Goal: Task Accomplishment & Management: Complete application form

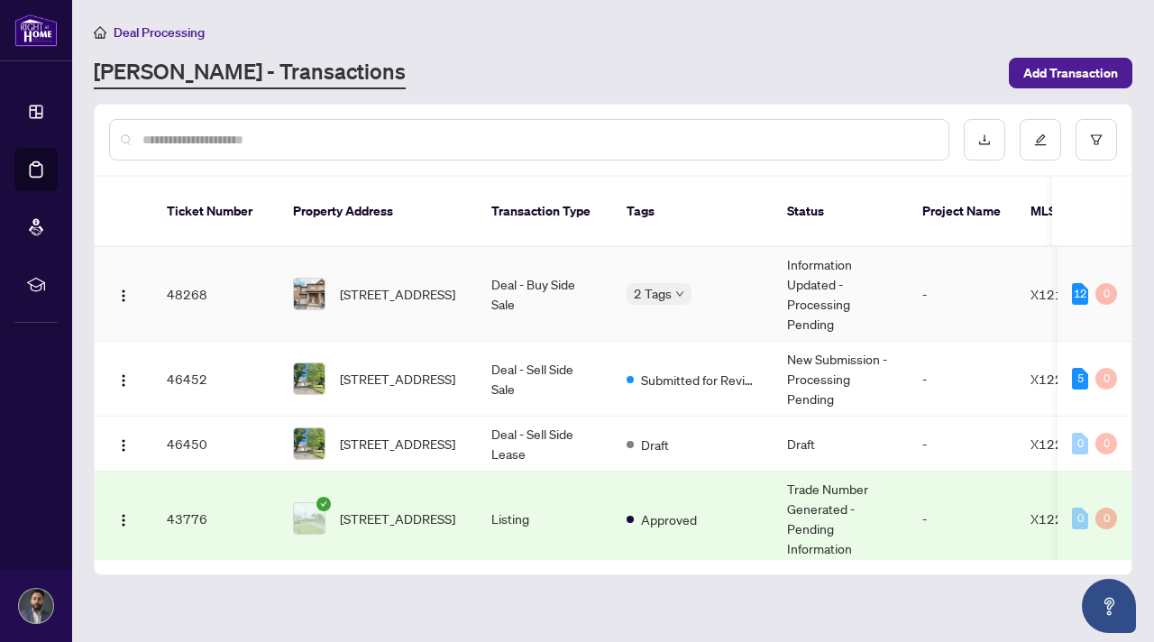
click at [540, 277] on td "Deal - Buy Side Sale" at bounding box center [544, 294] width 135 height 95
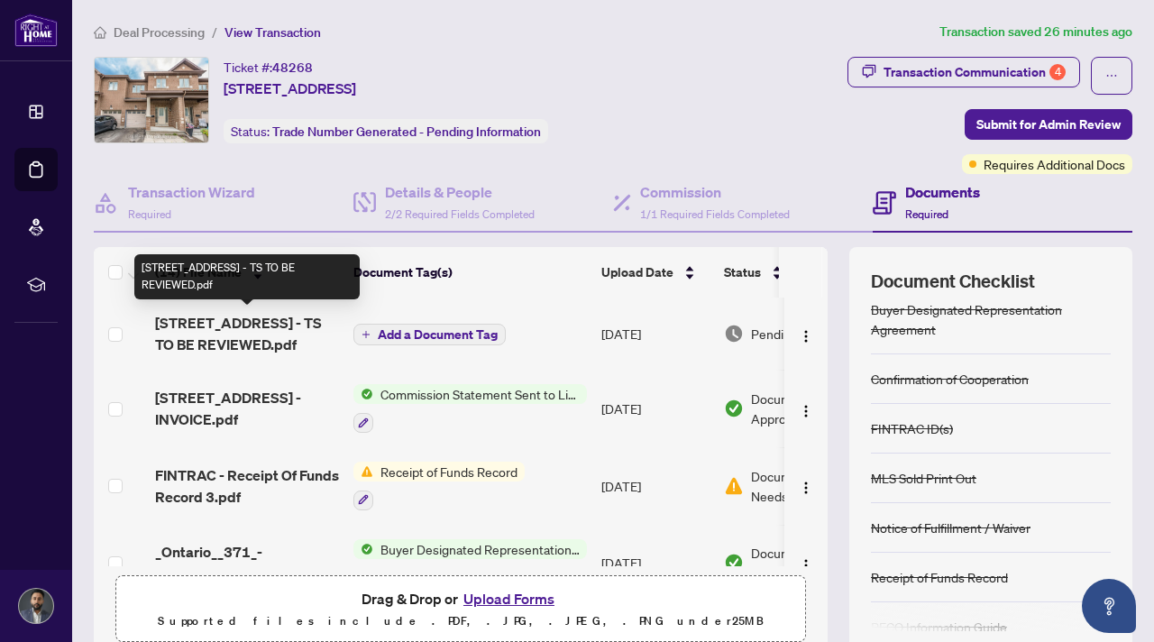
click at [228, 330] on span "[STREET_ADDRESS] - TS TO BE REVIEWED.pdf" at bounding box center [247, 333] width 184 height 43
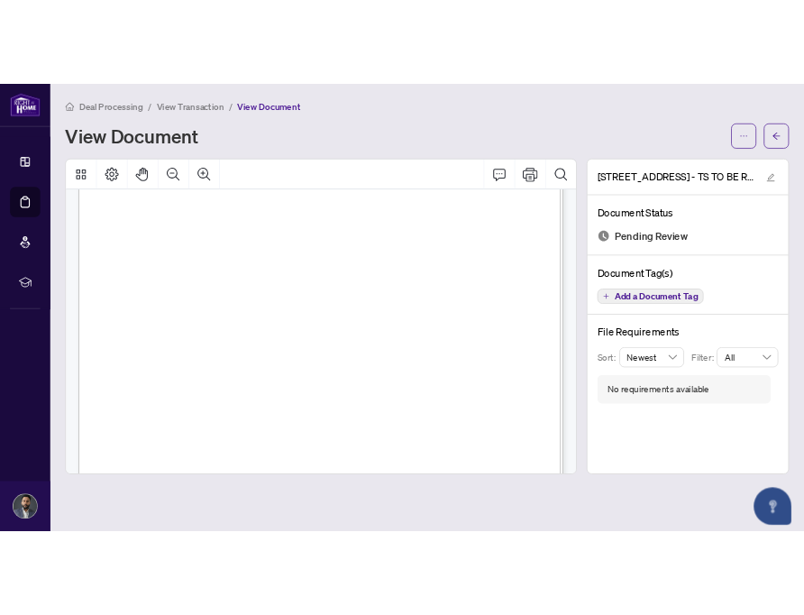
scroll to position [247, 0]
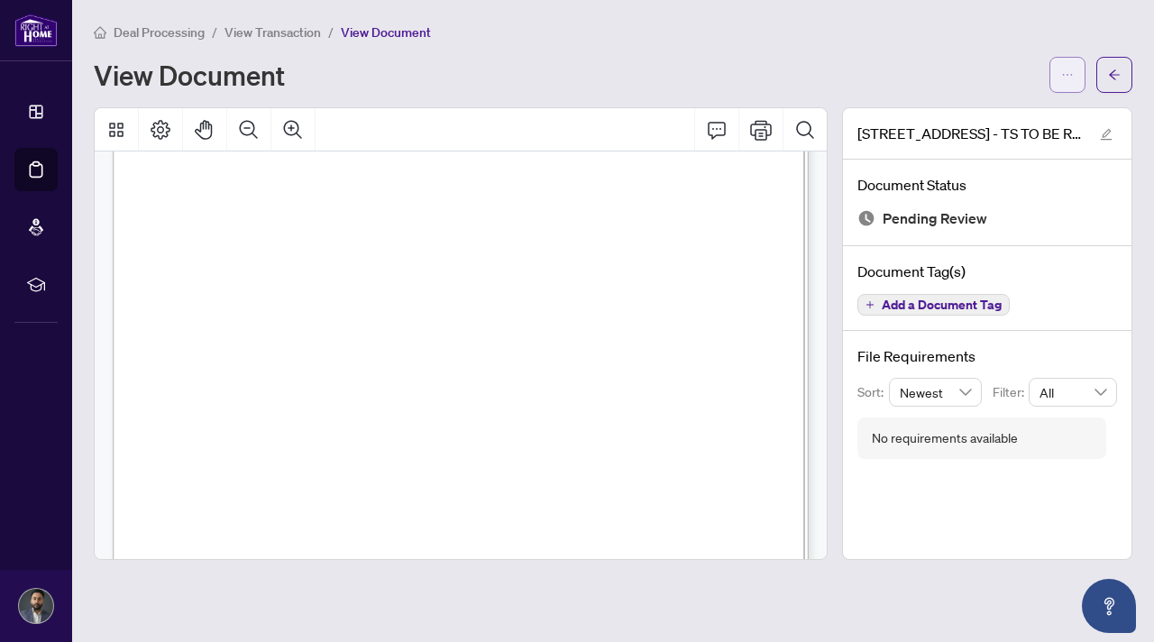
click at [1052, 80] on button "button" at bounding box center [1068, 75] width 36 height 36
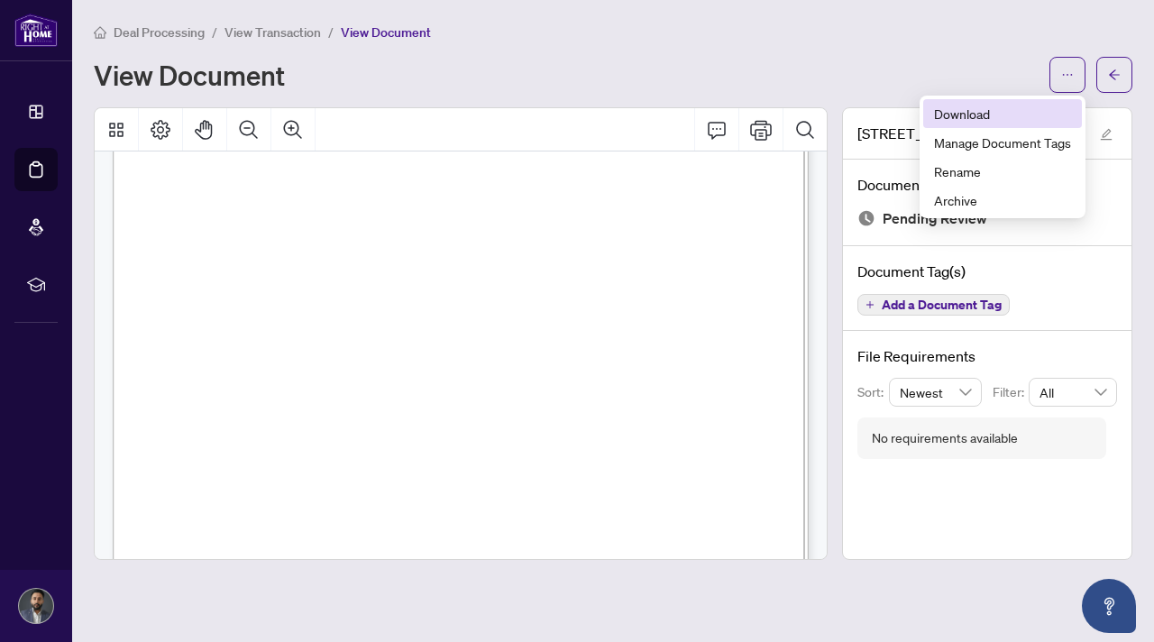
click at [1001, 112] on span "Download" at bounding box center [1002, 114] width 137 height 20
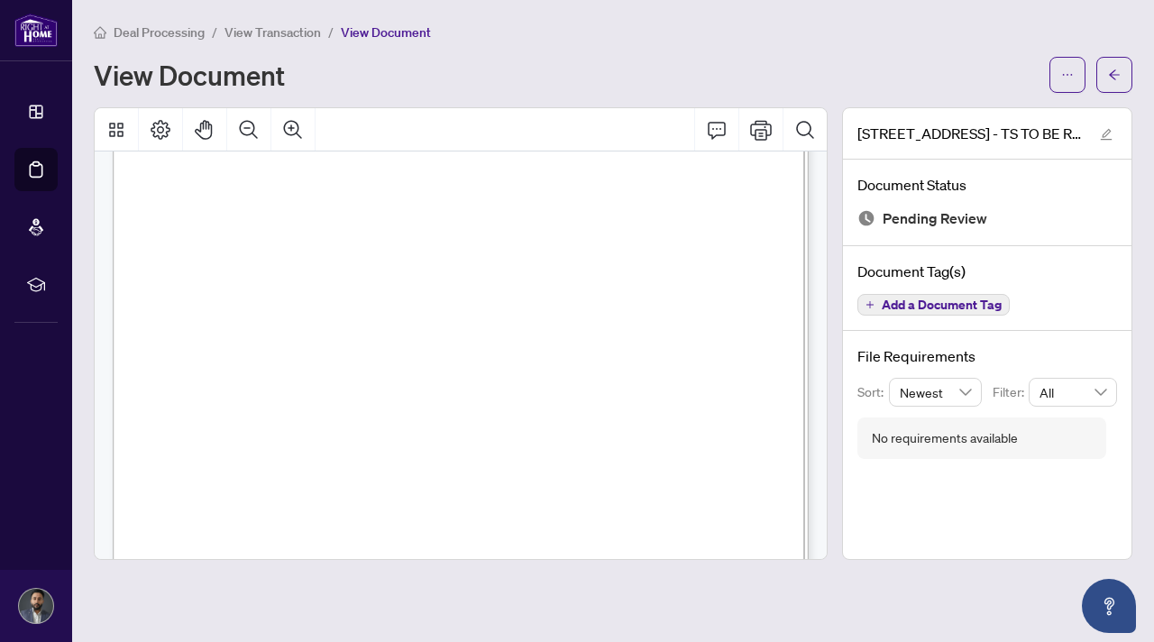
click at [480, 93] on div "Deal Processing / View Transaction / View Document View Document [STREET_ADDRES…" at bounding box center [613, 291] width 1039 height 538
click at [922, 82] on div "View Document" at bounding box center [566, 74] width 945 height 29
click at [343, 524] on div "Right at Home Realty 2512564 [STREET_ADDRESS] Property: Type: RESIDENTIAL Class…" at bounding box center [552, 490] width 878 height 1136
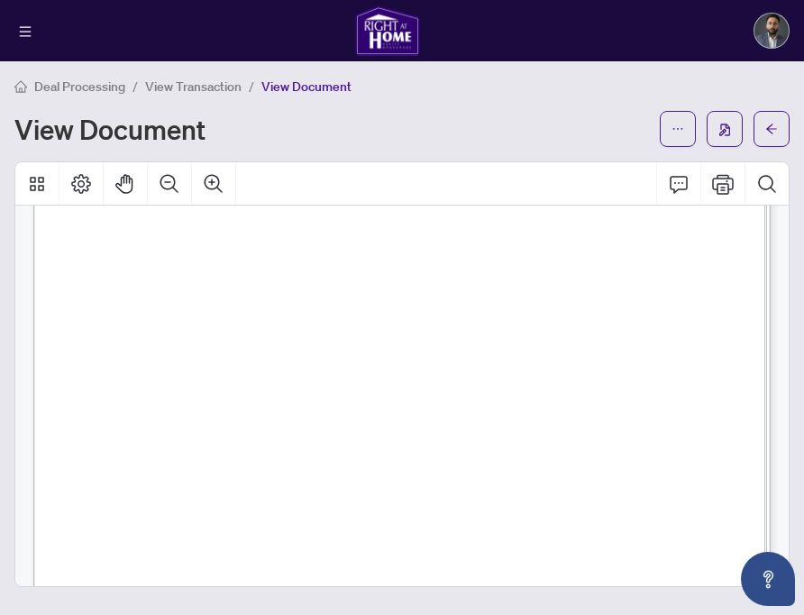
scroll to position [261, 0]
click at [569, 30] on div "[PERSON_NAME]" at bounding box center [402, 30] width 804 height 61
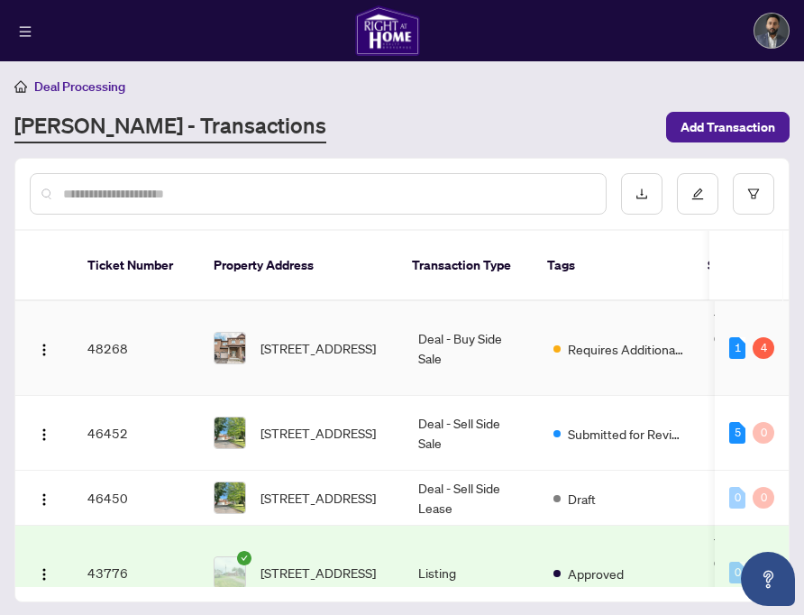
click at [468, 352] on td "Deal - Buy Side Sale" at bounding box center [471, 348] width 135 height 95
click at [270, 338] on span "[STREET_ADDRESS]" at bounding box center [318, 348] width 115 height 20
click at [149, 343] on td "48268" at bounding box center [136, 348] width 126 height 95
click at [103, 329] on td "48268" at bounding box center [136, 348] width 126 height 95
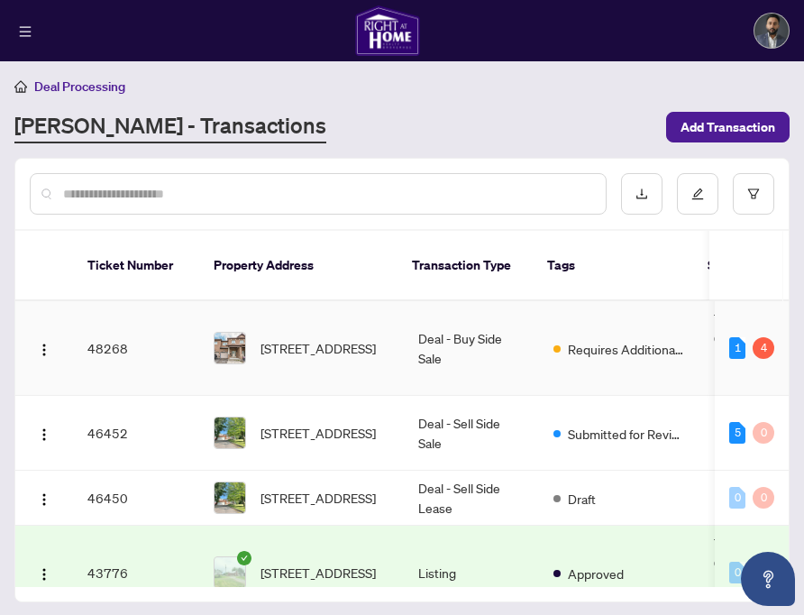
click at [625, 312] on td "Requires Additional Docs" at bounding box center [619, 348] width 160 height 95
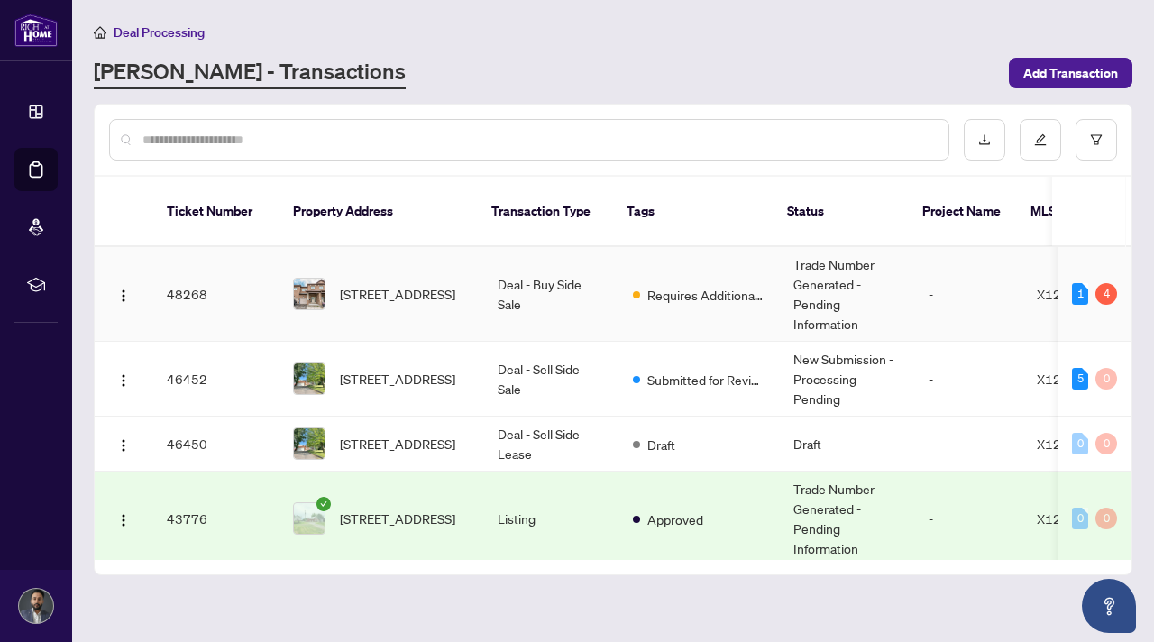
click at [595, 286] on td "Deal - Buy Side Sale" at bounding box center [550, 294] width 135 height 95
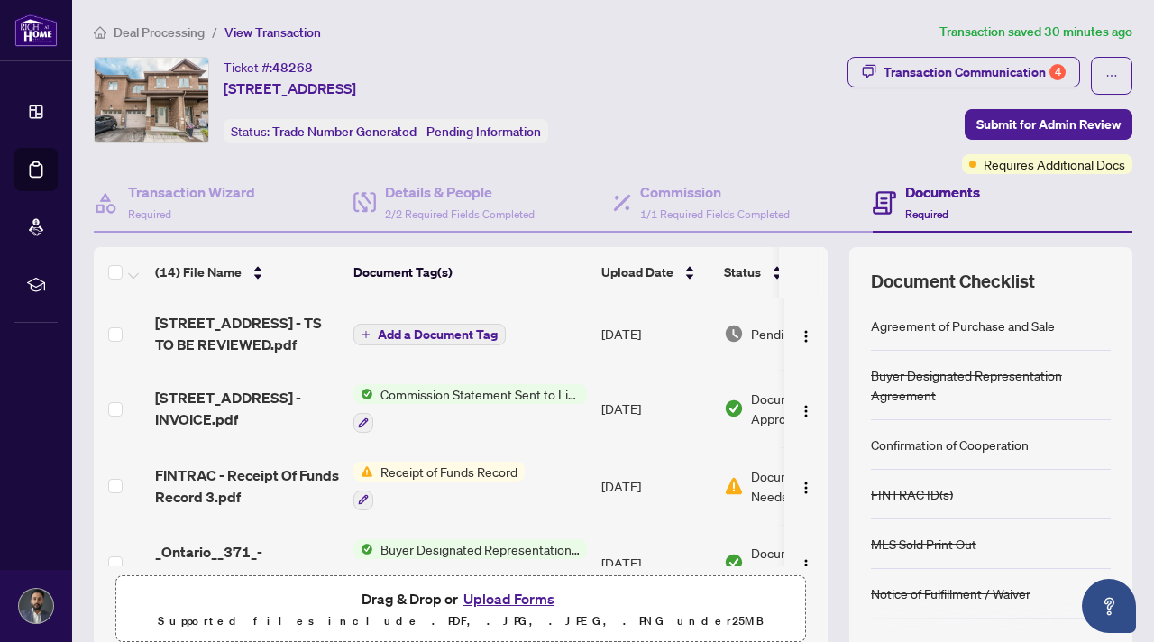
scroll to position [46, 0]
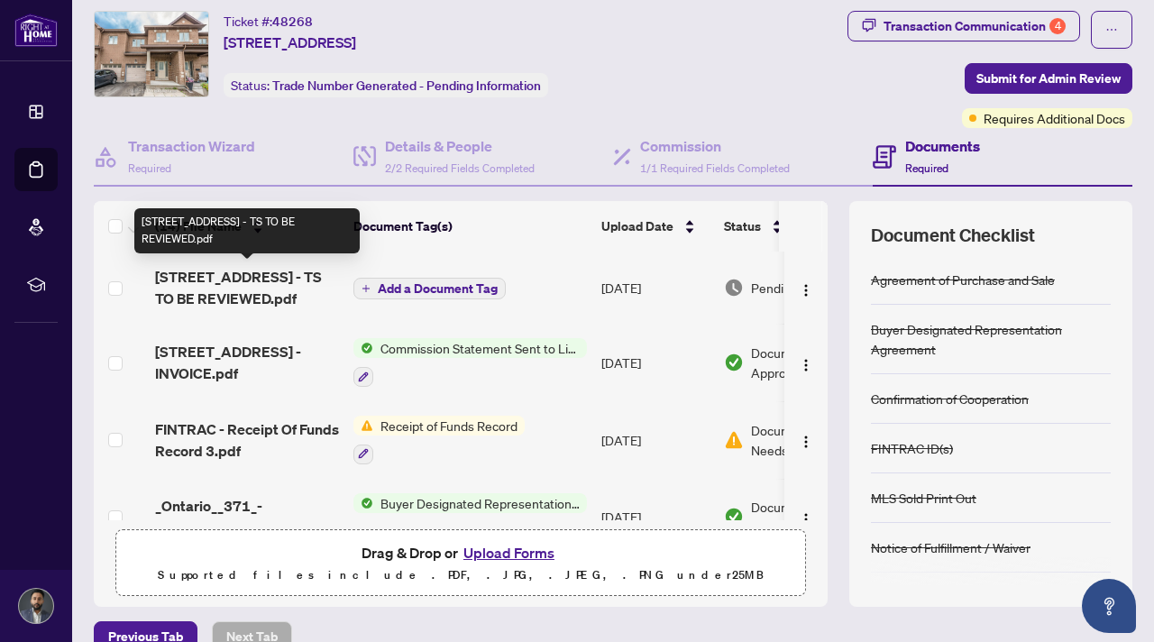
click at [232, 288] on span "[STREET_ADDRESS] - TS TO BE REVIEWED.pdf" at bounding box center [247, 287] width 184 height 43
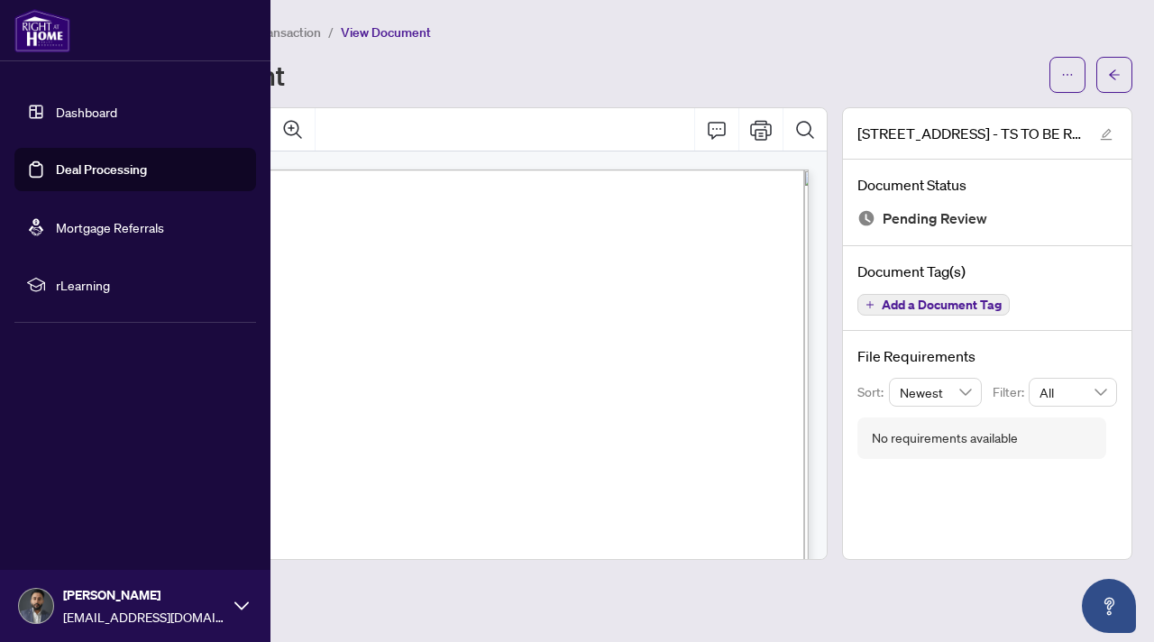
click at [133, 170] on link "Deal Processing" at bounding box center [101, 169] width 91 height 16
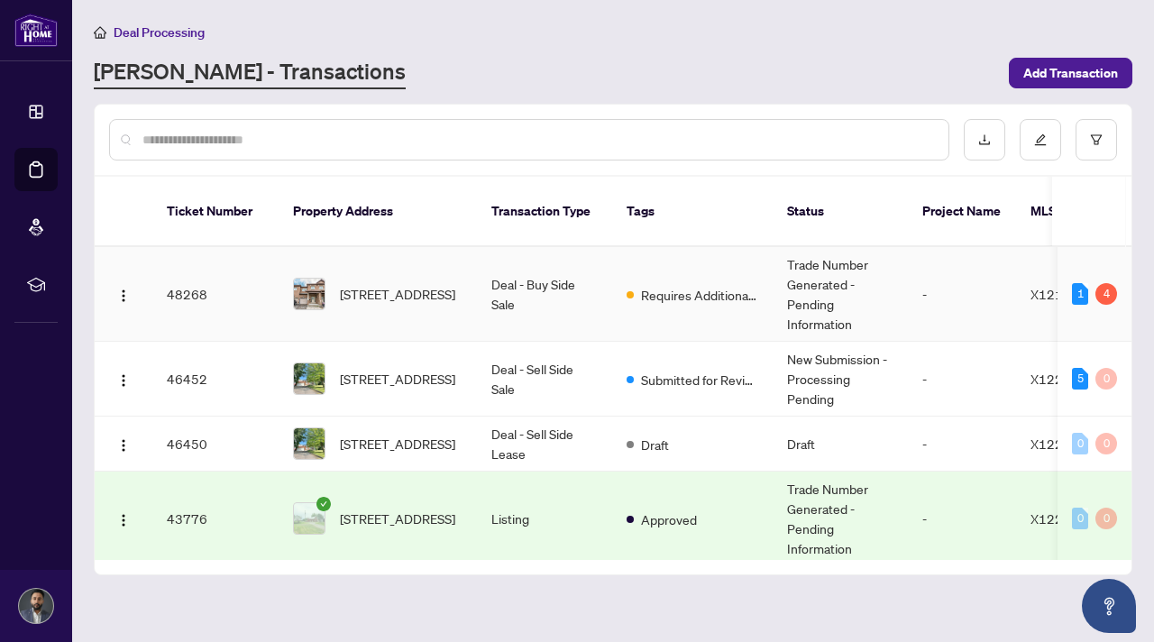
click at [335, 278] on div "[STREET_ADDRESS]" at bounding box center [378, 294] width 170 height 32
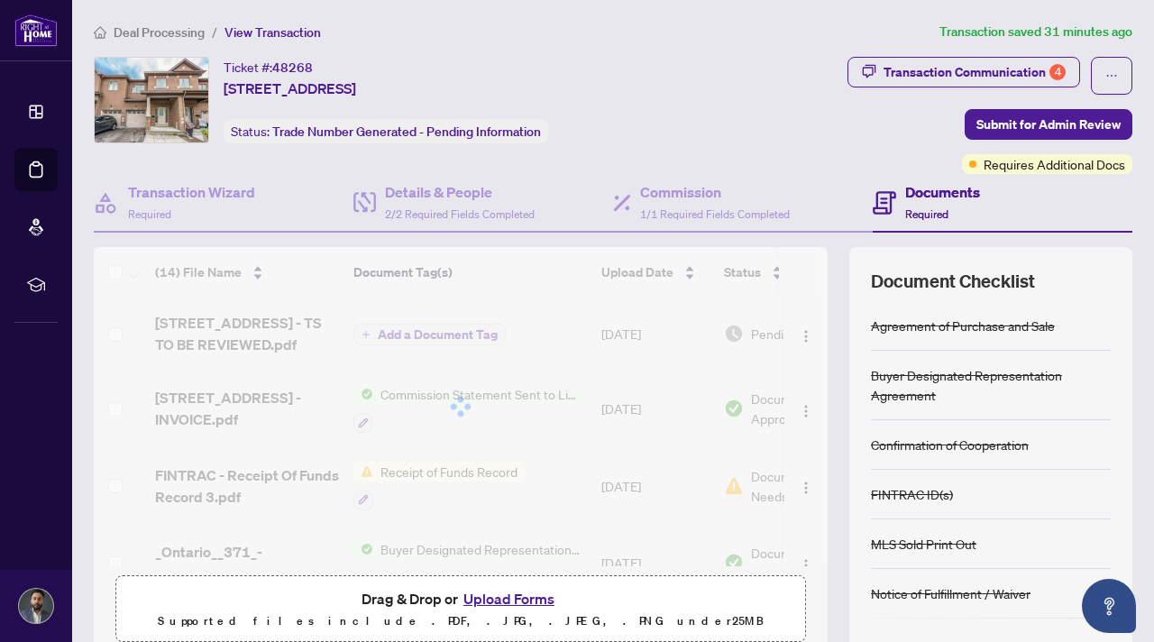
scroll to position [139, 0]
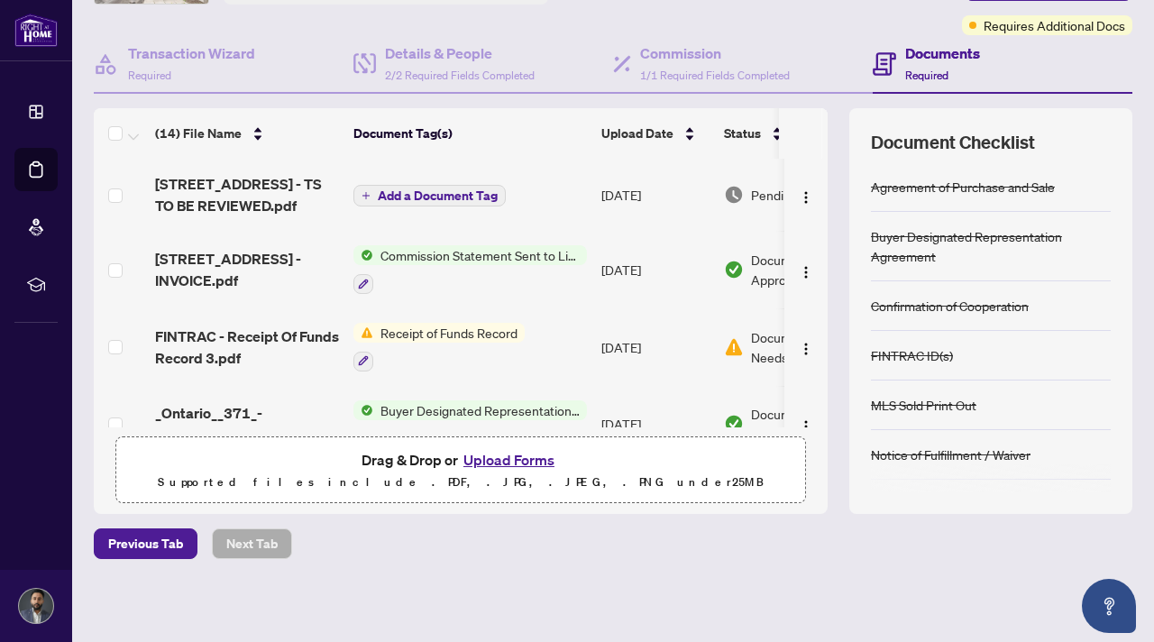
click at [525, 460] on button "Upload Forms" at bounding box center [509, 459] width 102 height 23
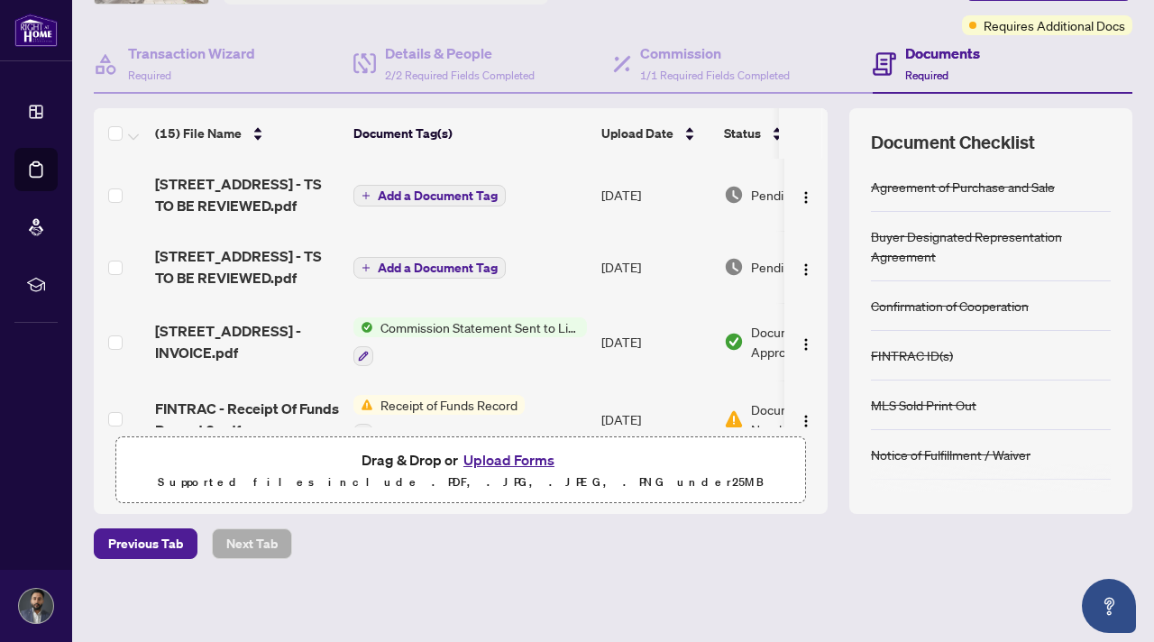
click at [445, 190] on span "Add a Document Tag" at bounding box center [438, 195] width 120 height 13
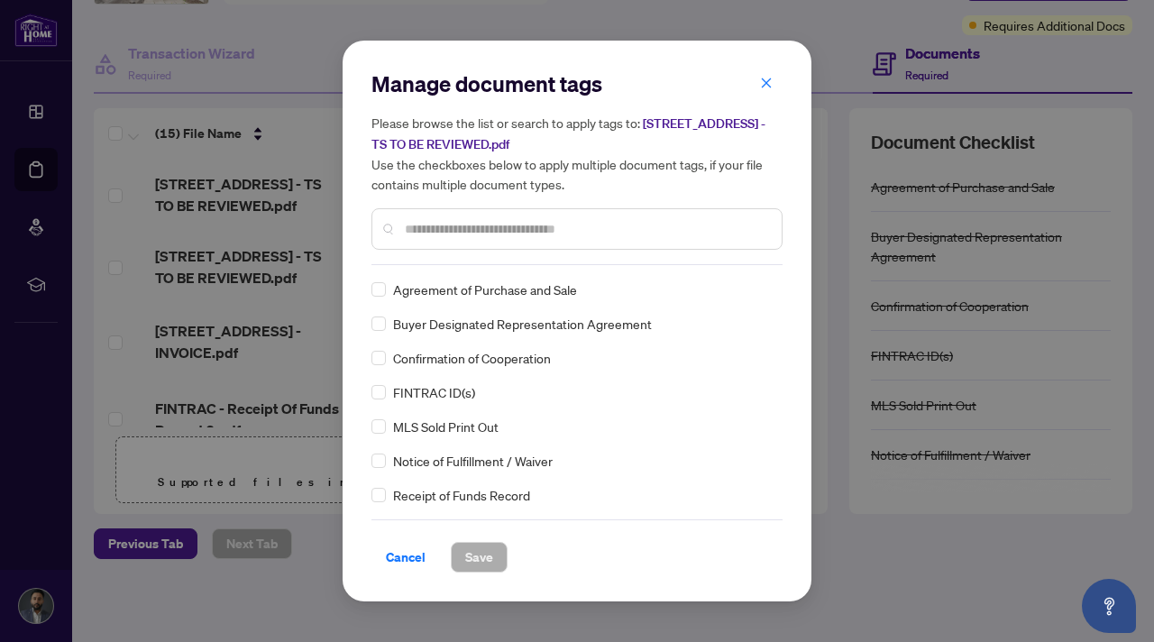
click at [481, 250] on div "Manage document tags Please browse the list or search to apply tags to: [STREET…" at bounding box center [576, 167] width 411 height 196
click at [459, 238] on div at bounding box center [576, 228] width 411 height 41
click at [455, 231] on input "text" at bounding box center [586, 229] width 362 height 20
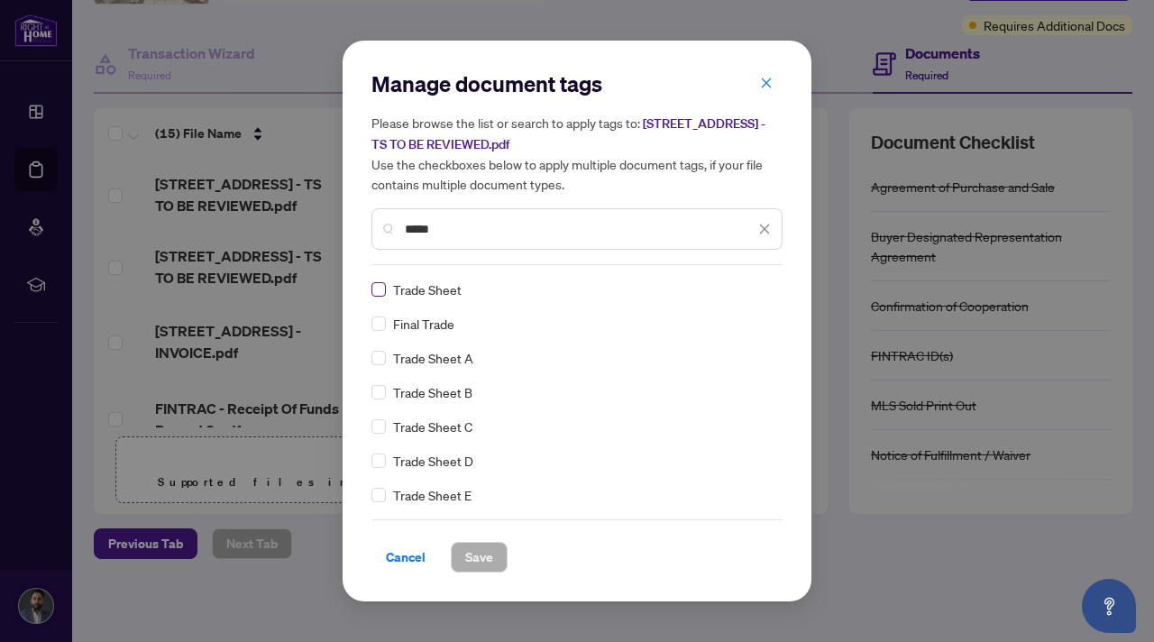
type input "*****"
click at [490, 551] on span "Save" at bounding box center [479, 557] width 28 height 29
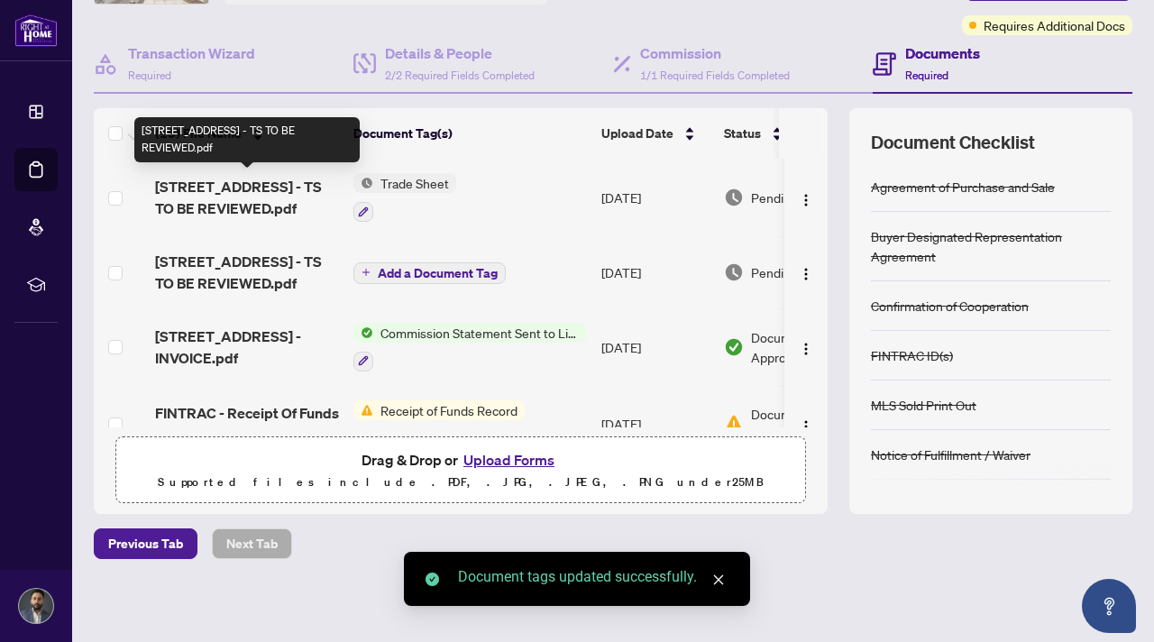
click at [233, 188] on span "[STREET_ADDRESS] - TS TO BE REVIEWED.pdf" at bounding box center [247, 197] width 184 height 43
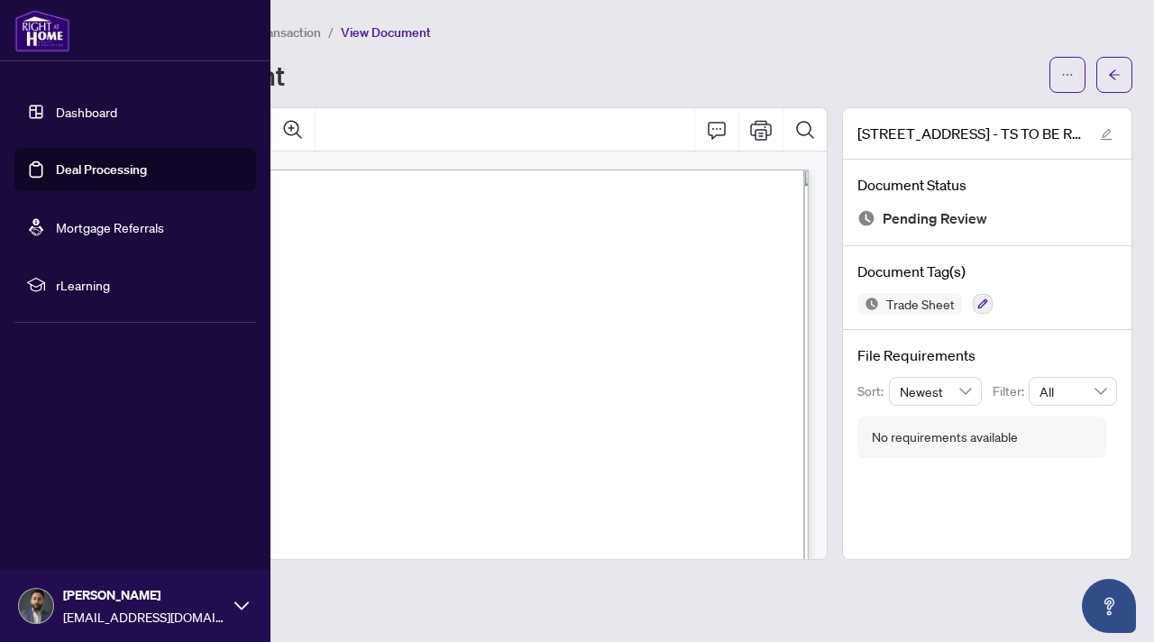
click at [115, 161] on link "Deal Processing" at bounding box center [101, 169] width 91 height 16
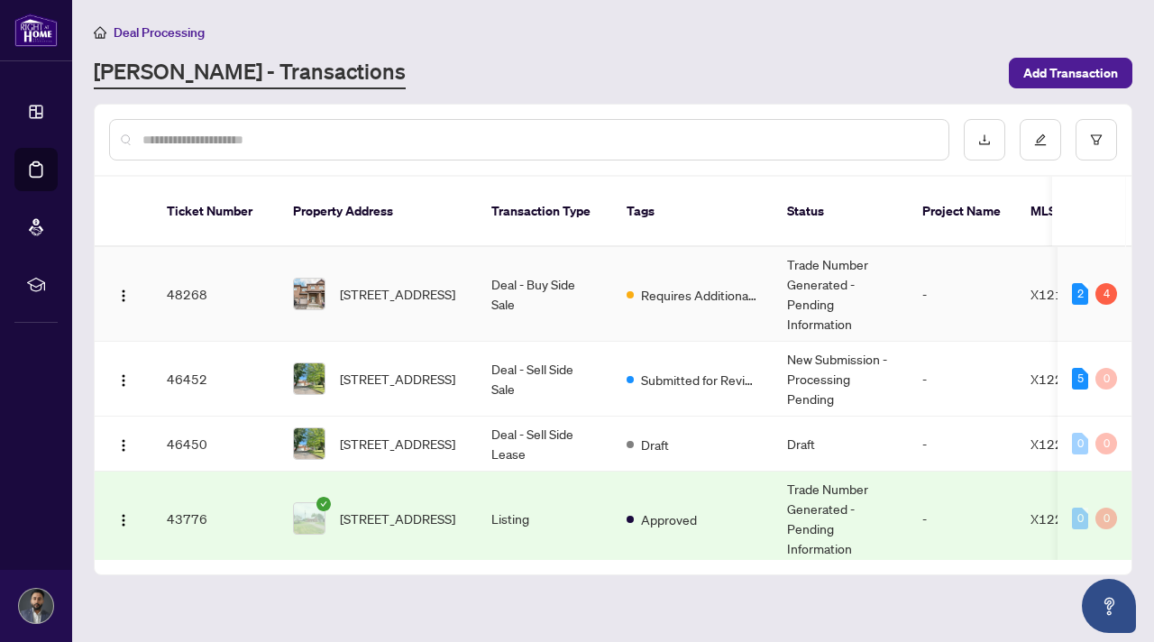
click at [266, 308] on td "48268" at bounding box center [215, 294] width 126 height 95
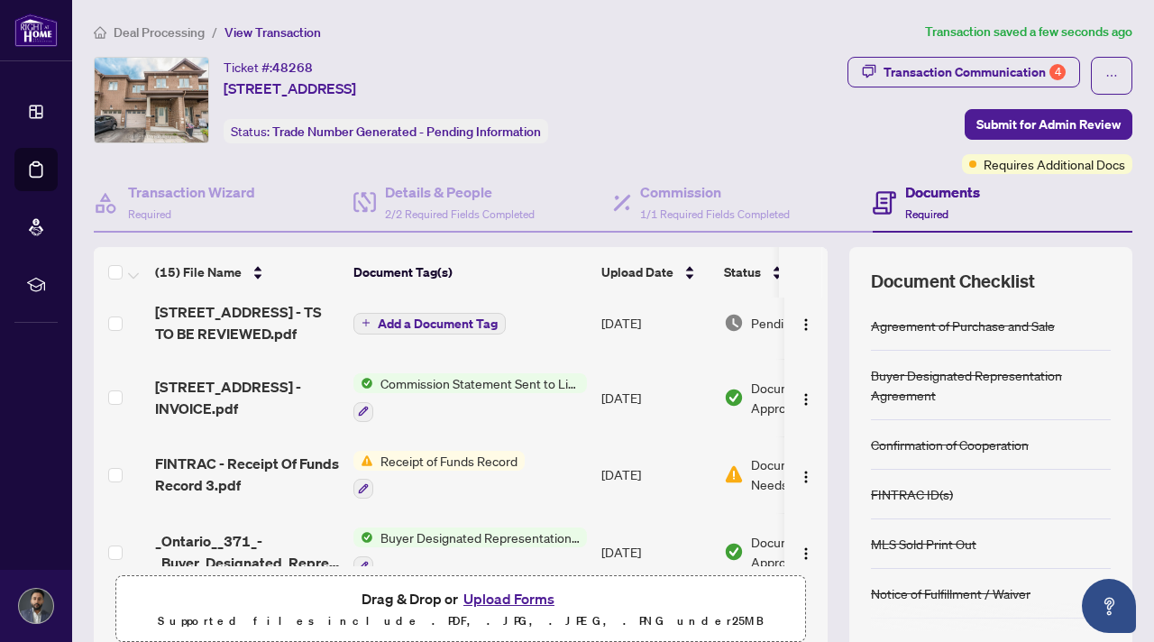
scroll to position [102, 0]
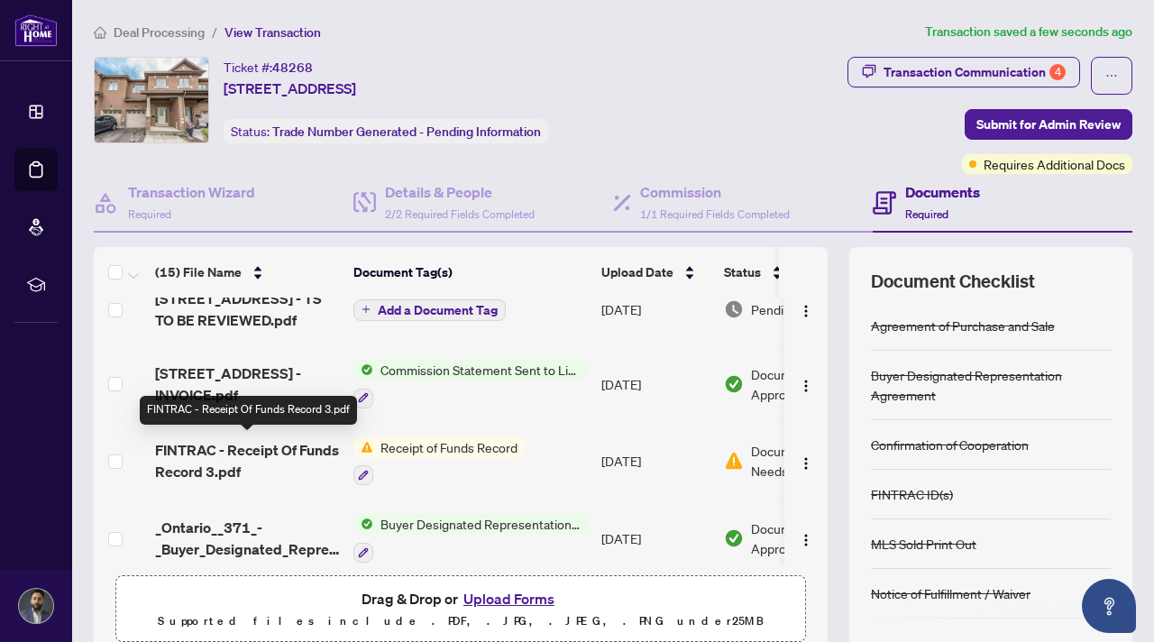
click at [234, 463] on span "FINTRAC - Receipt Of Funds Record 3.pdf" at bounding box center [247, 460] width 184 height 43
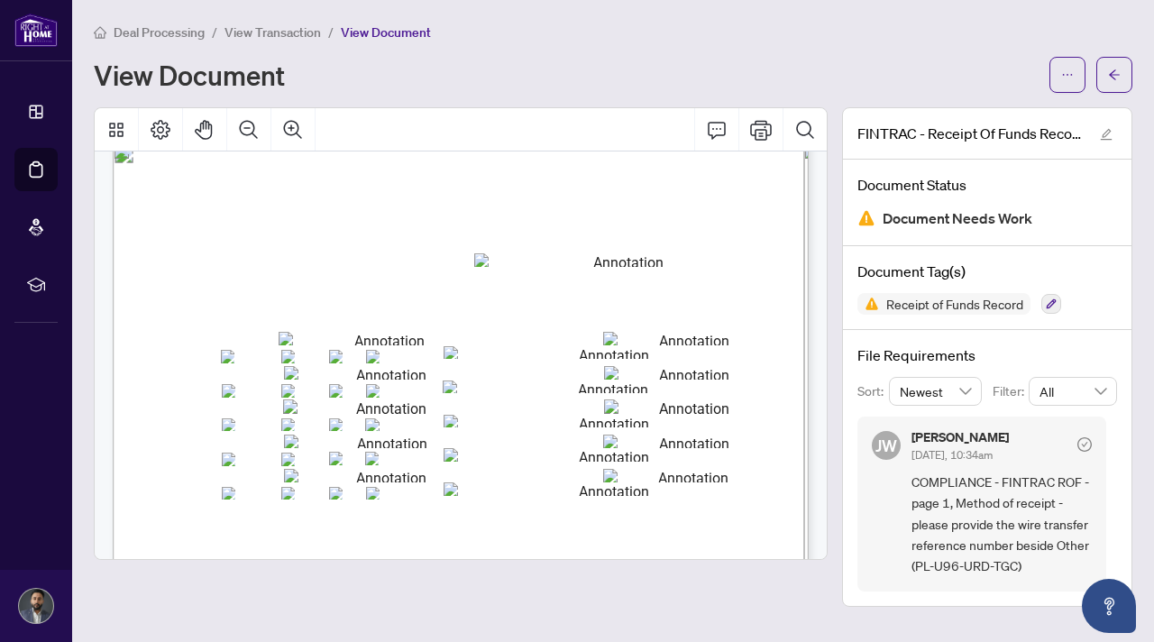
scroll to position [954, 0]
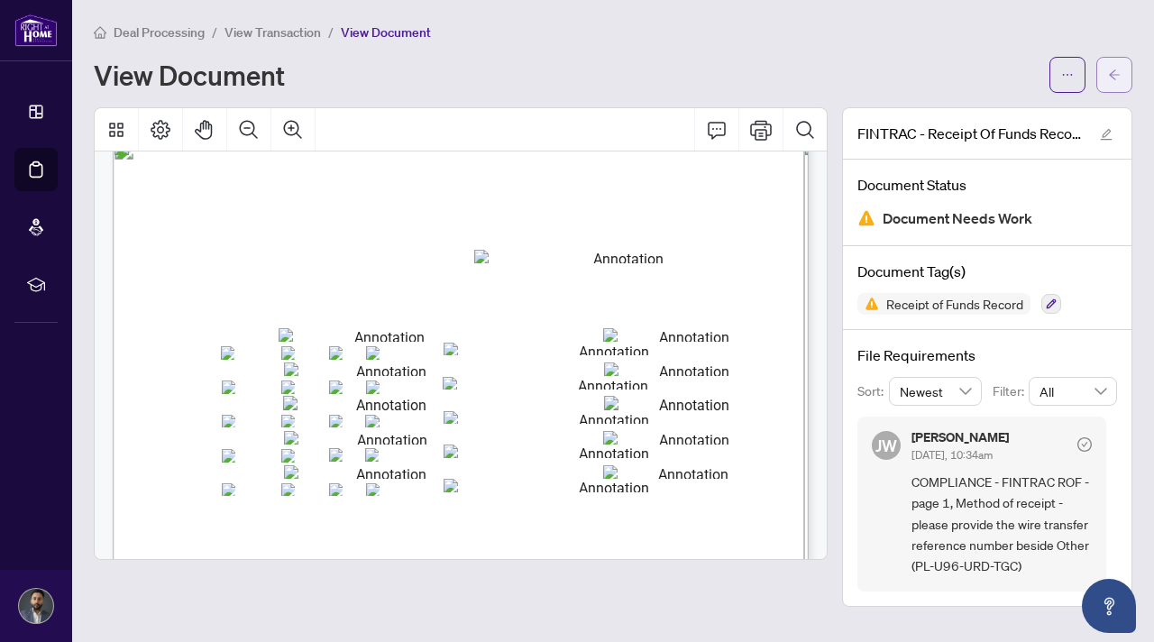
click at [1119, 75] on icon "arrow-left" at bounding box center [1114, 75] width 13 height 13
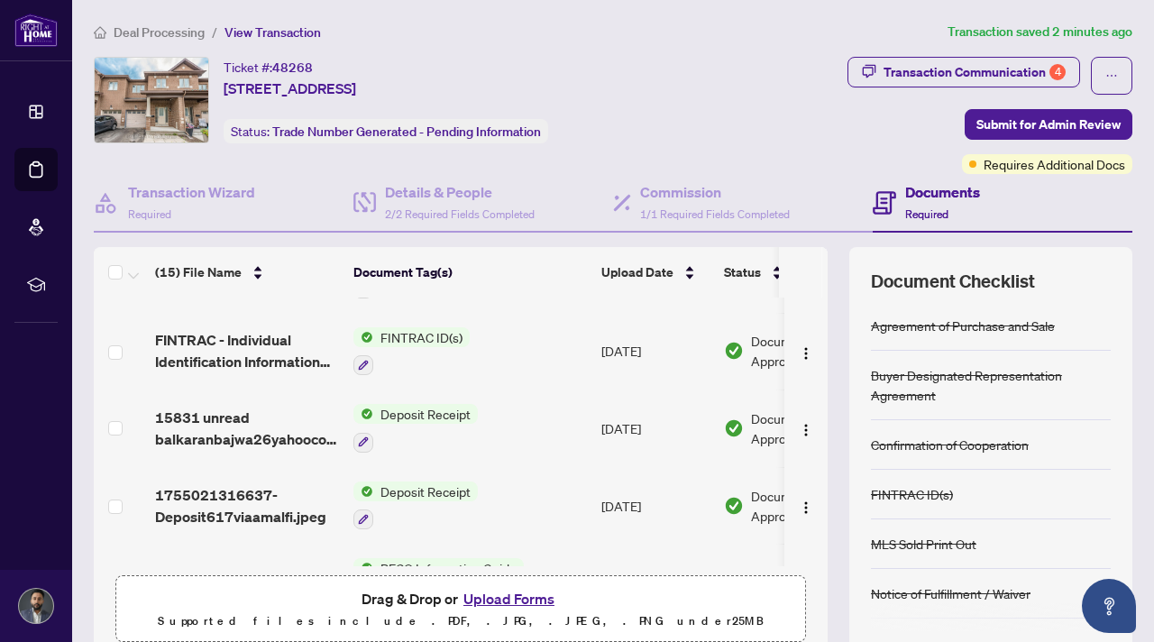
scroll to position [451, 0]
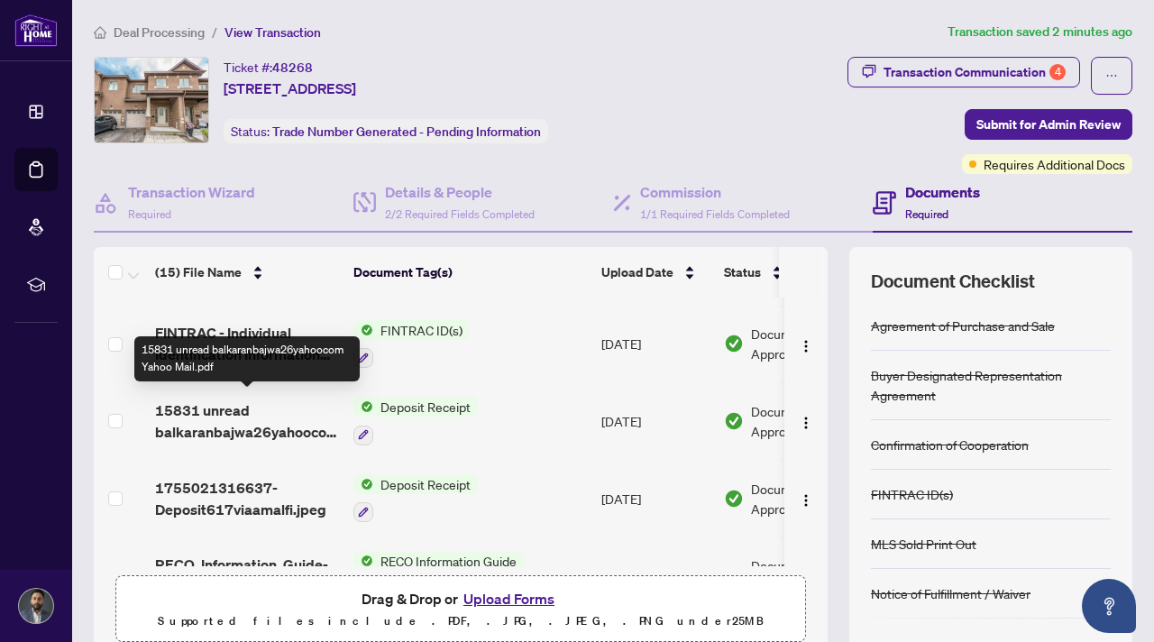
click at [235, 417] on span "15831 unread balkaranbajwa26yahoocom Yahoo Mail.pdf" at bounding box center [247, 420] width 184 height 43
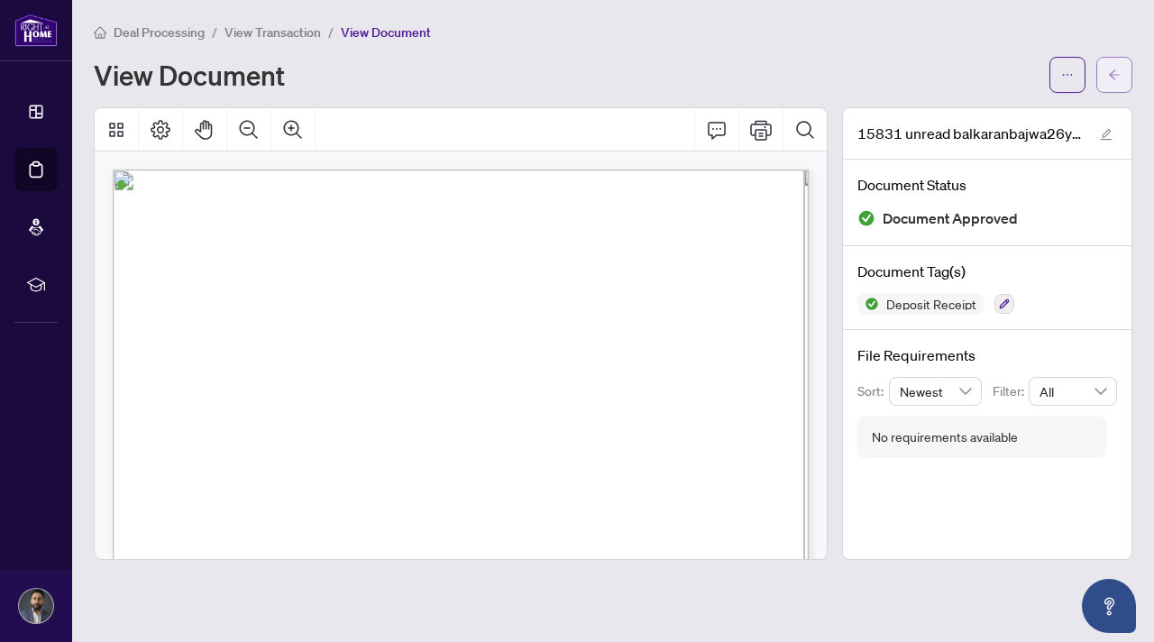
click at [1112, 79] on icon "arrow-left" at bounding box center [1114, 75] width 13 height 13
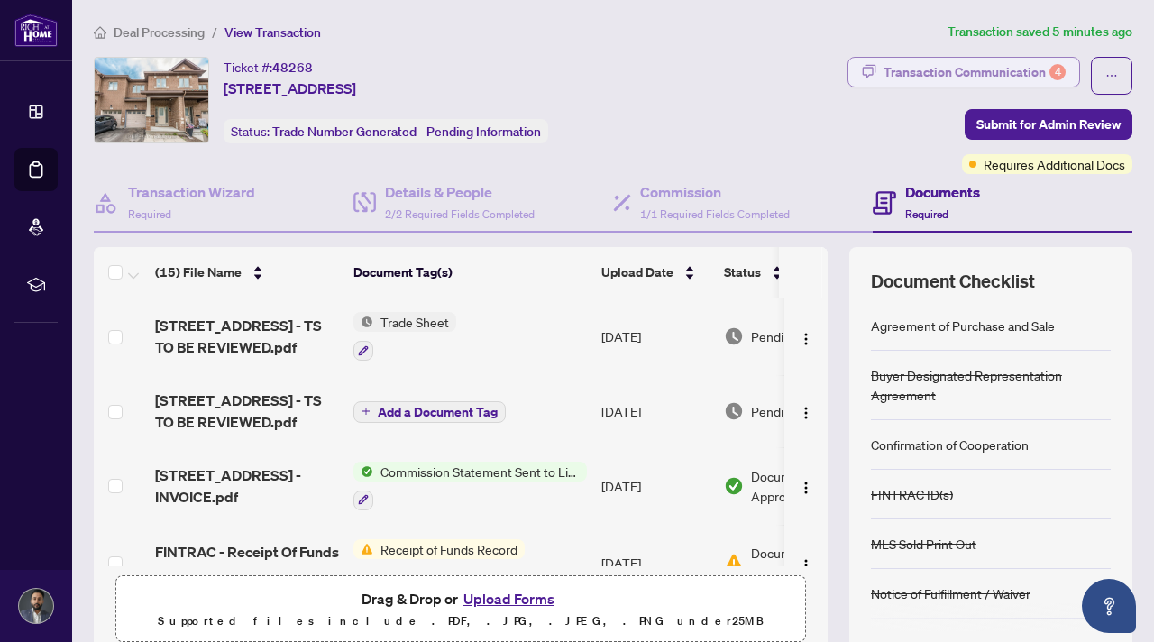
click at [959, 77] on div "Transaction Communication 4" at bounding box center [975, 72] width 182 height 29
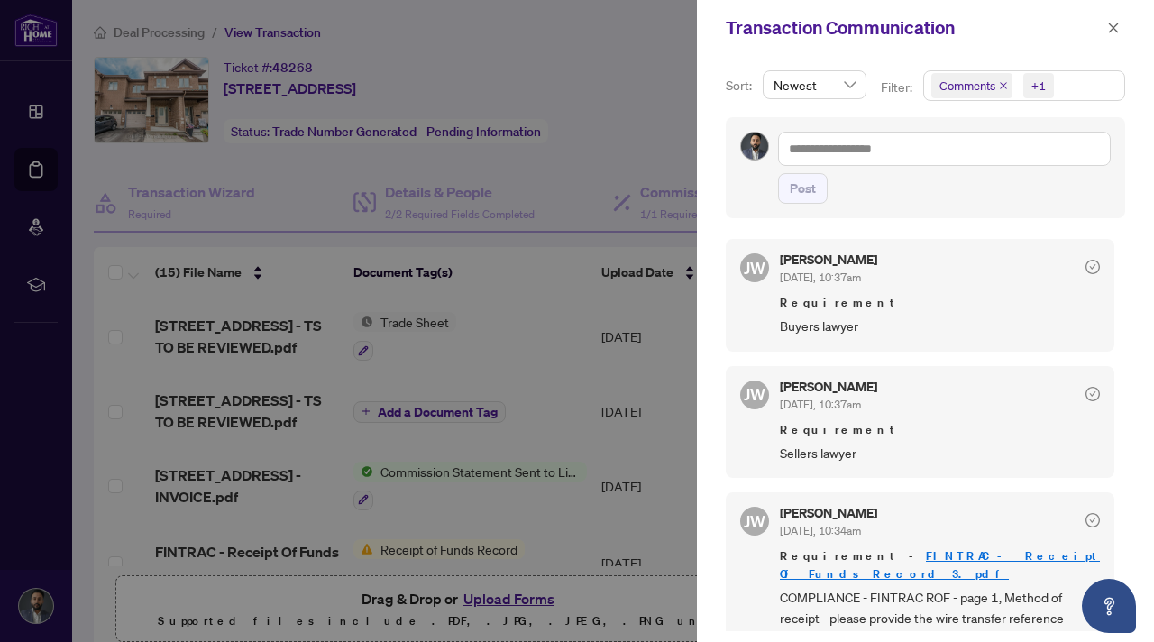
scroll to position [349, 0]
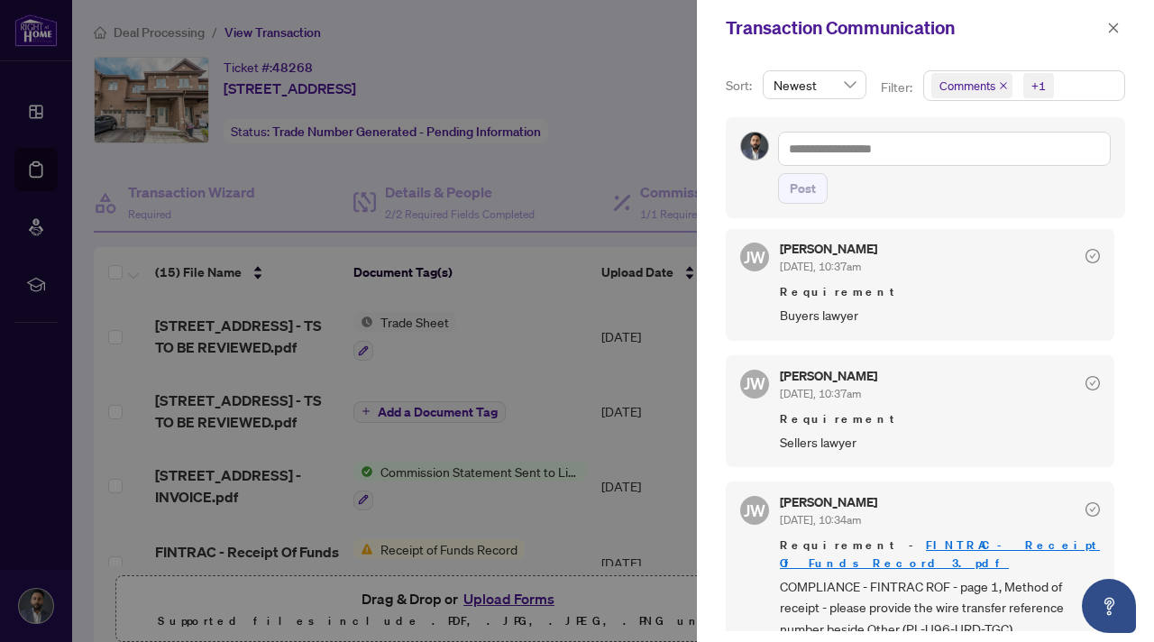
click at [302, 239] on div at bounding box center [577, 321] width 1154 height 642
click at [331, 278] on div at bounding box center [577, 321] width 1154 height 642
click at [538, 316] on div at bounding box center [577, 321] width 1154 height 642
click at [118, 521] on div at bounding box center [577, 321] width 1154 height 642
click at [480, 25] on div at bounding box center [577, 321] width 1154 height 642
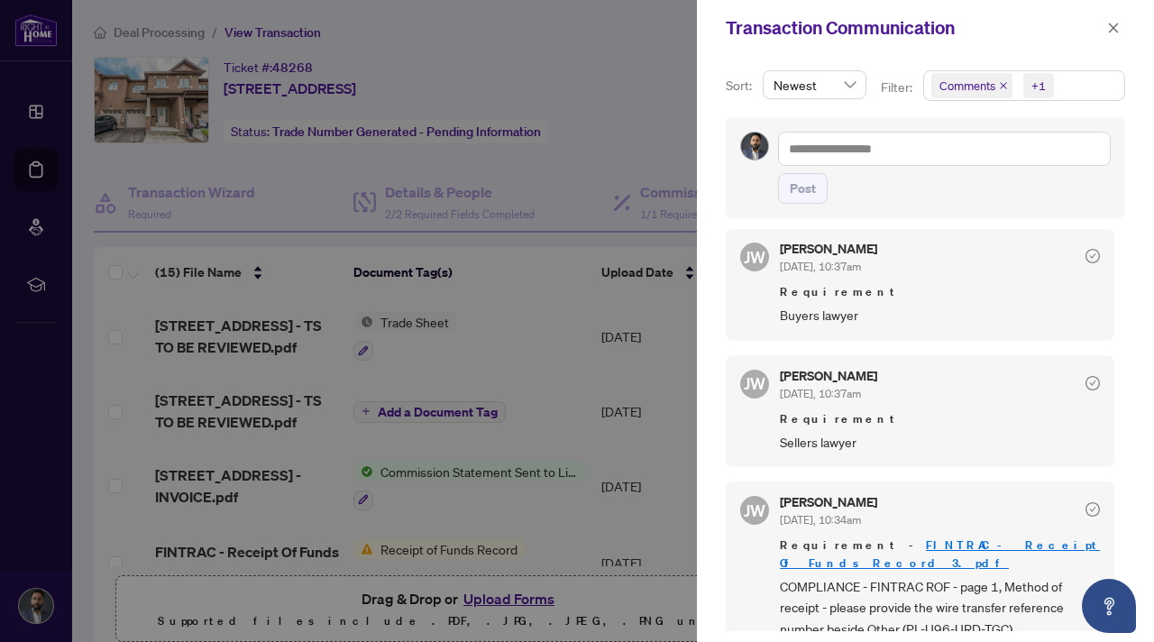
click at [277, 216] on div at bounding box center [577, 321] width 1154 height 642
click at [1117, 28] on icon "close" at bounding box center [1113, 28] width 13 height 13
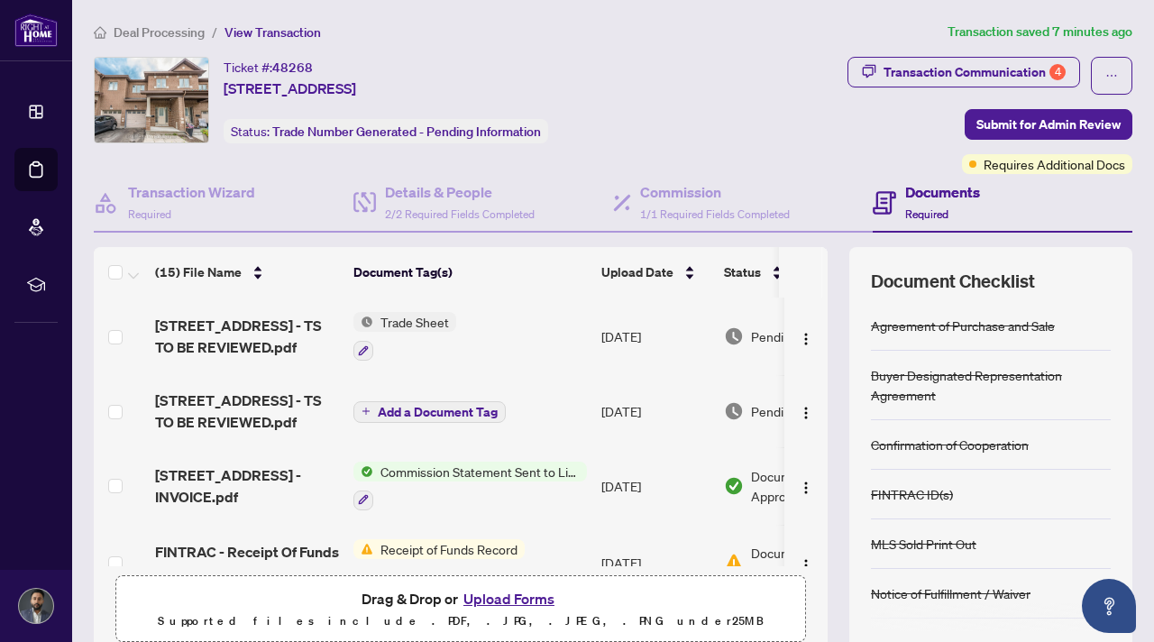
click at [492, 595] on button "Upload Forms" at bounding box center [509, 598] width 102 height 23
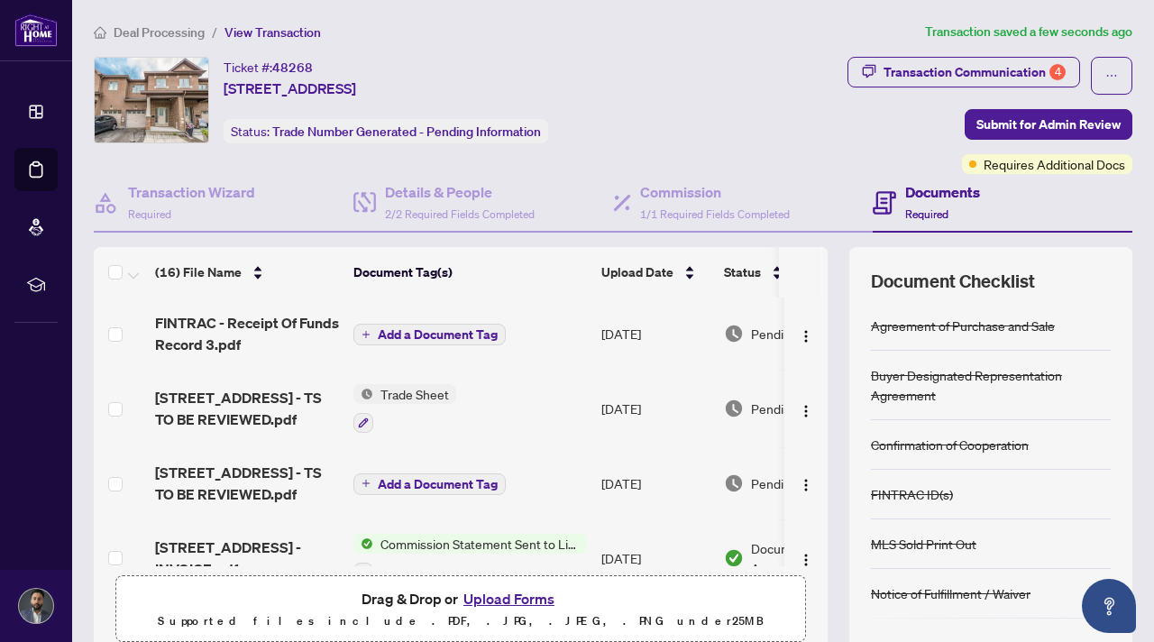
click at [448, 335] on span "Add a Document Tag" at bounding box center [438, 334] width 120 height 13
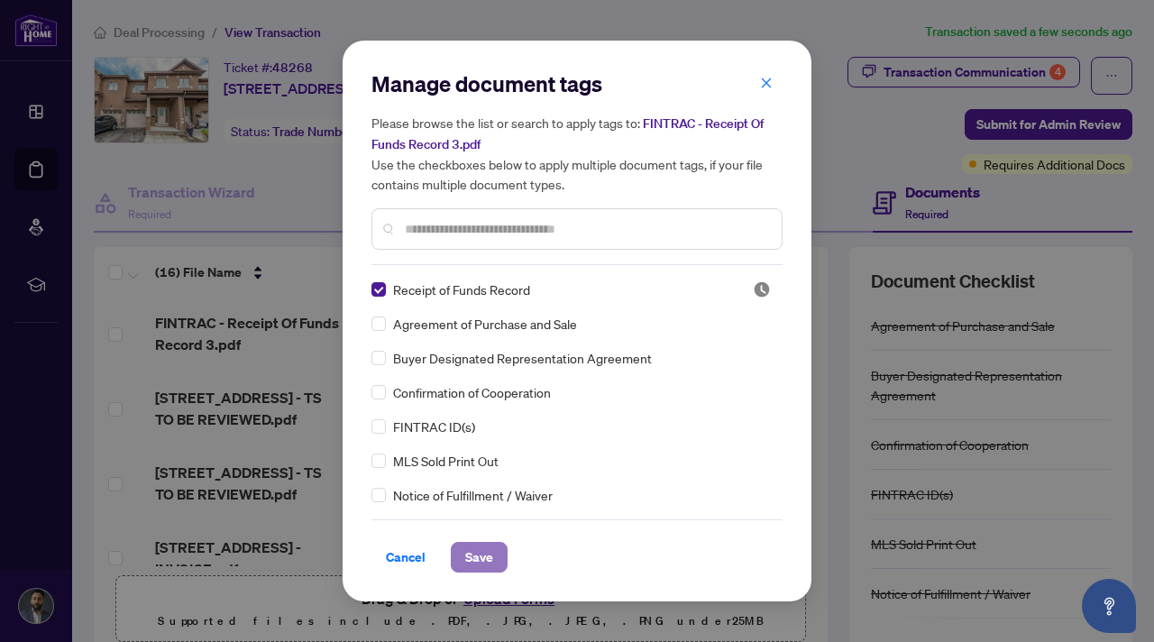
click at [476, 558] on span "Save" at bounding box center [479, 557] width 28 height 29
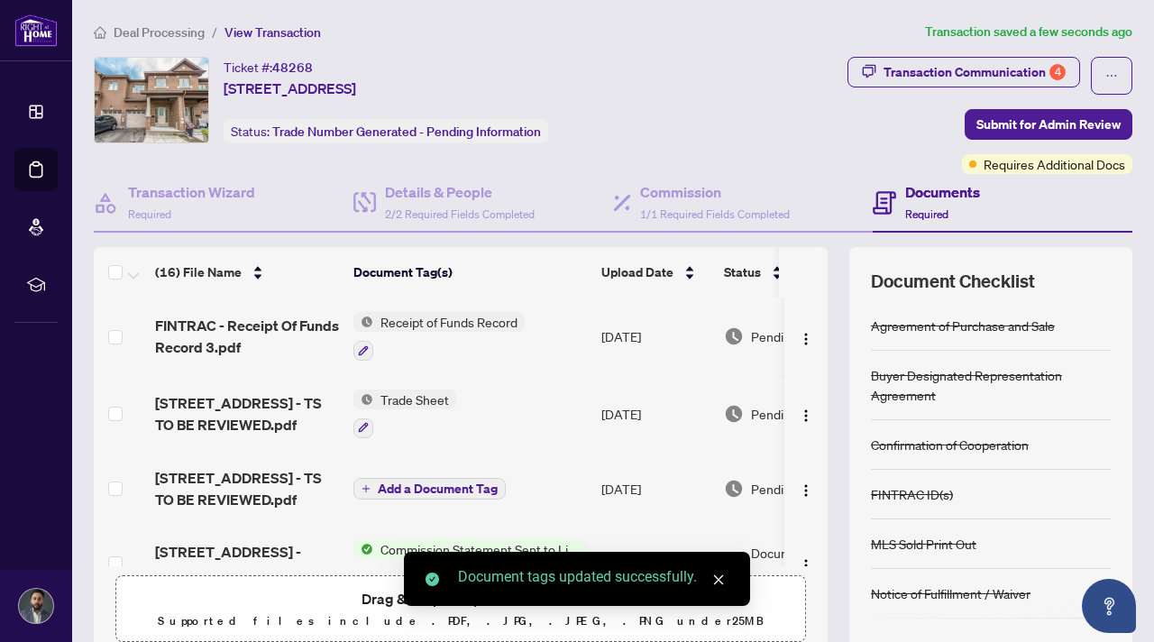
click at [230, 311] on td "FINTRAC - Receipt Of Funds Record 3.pdf" at bounding box center [247, 337] width 198 height 78
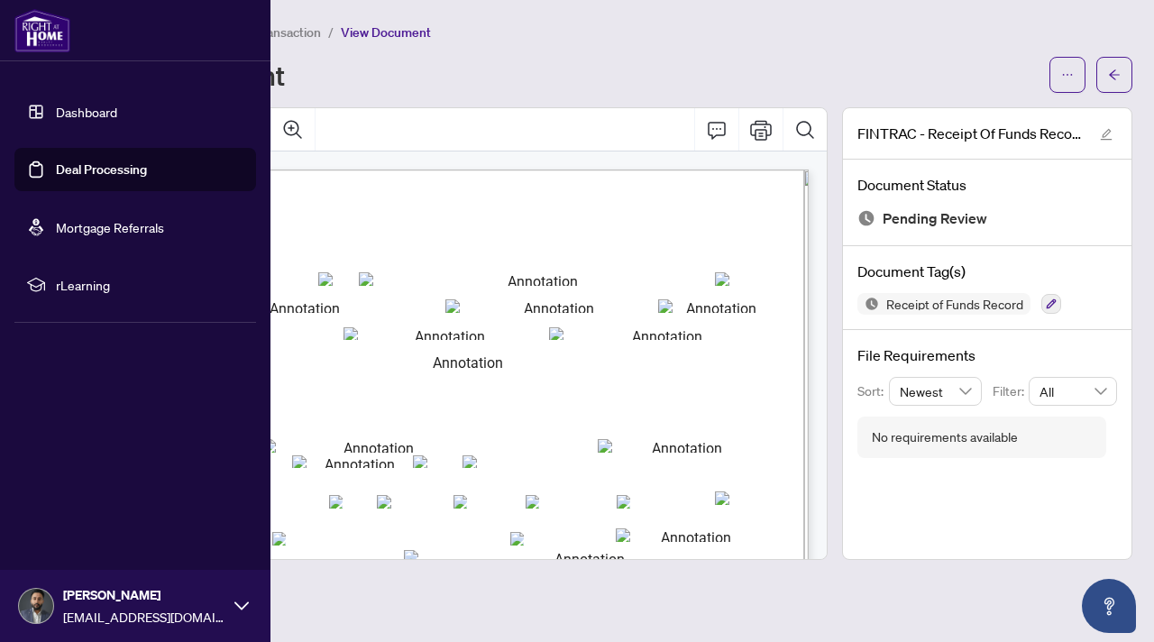
click at [86, 171] on link "Deal Processing" at bounding box center [101, 169] width 91 height 16
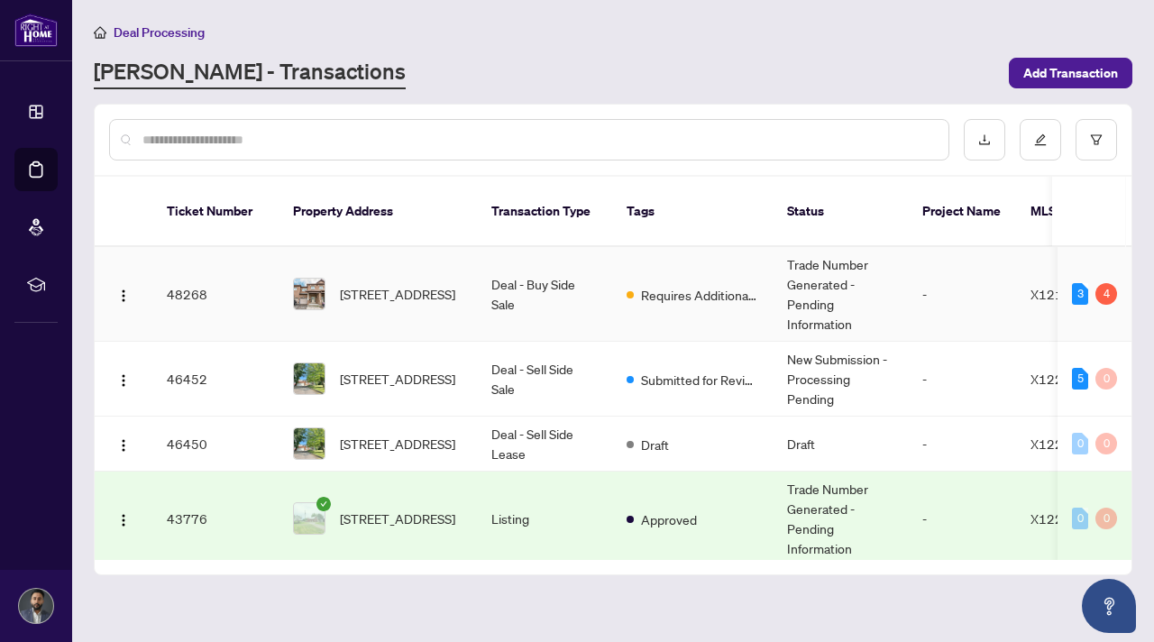
click at [225, 263] on td "48268" at bounding box center [215, 294] width 126 height 95
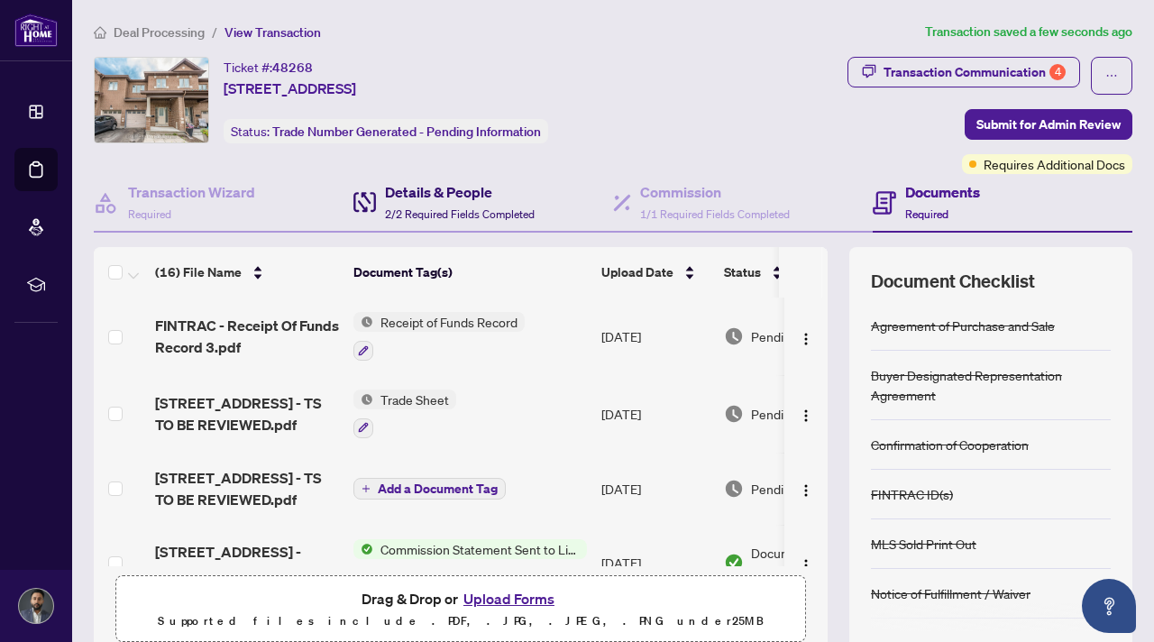
click at [467, 203] on div "Details & People 2/2 Required Fields Completed" at bounding box center [460, 202] width 150 height 42
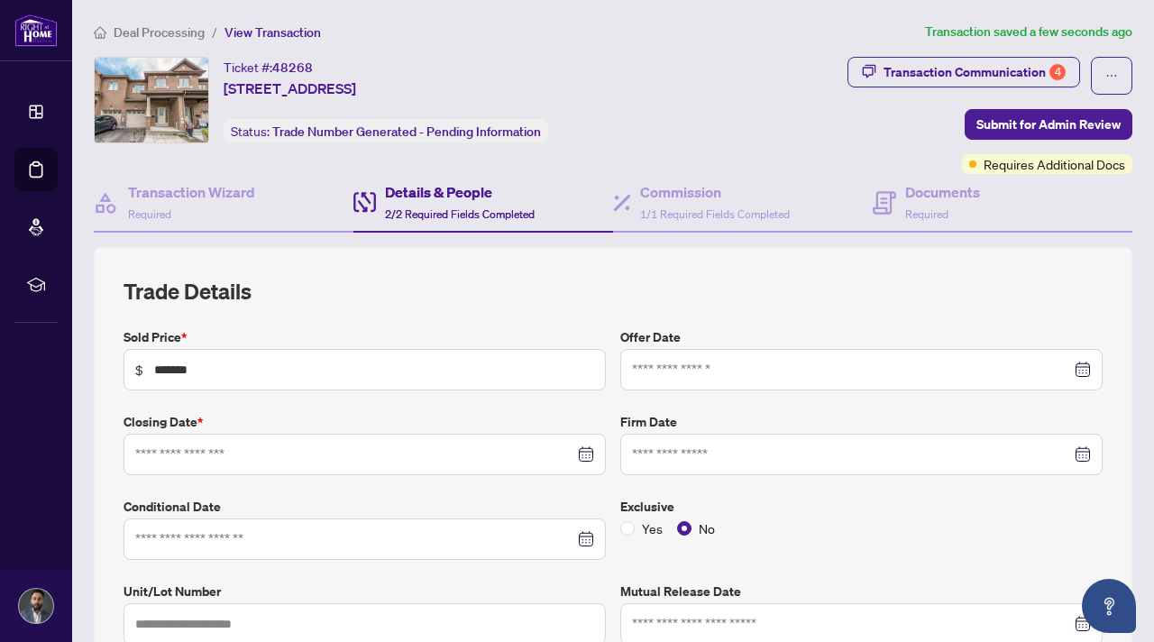
type input "**********"
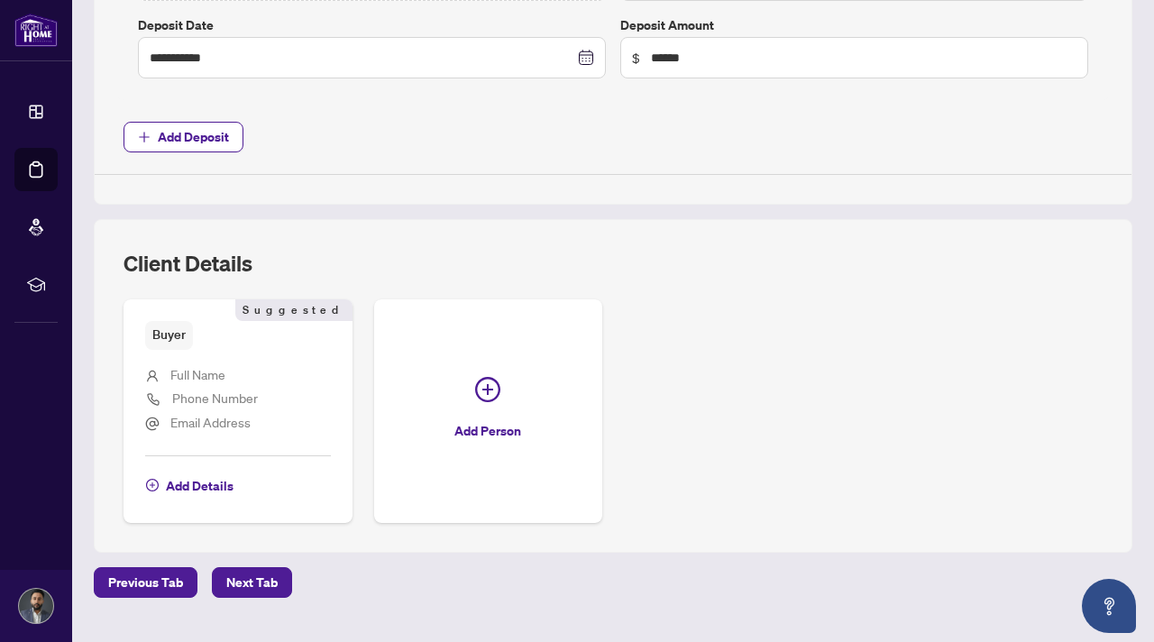
scroll to position [885, 0]
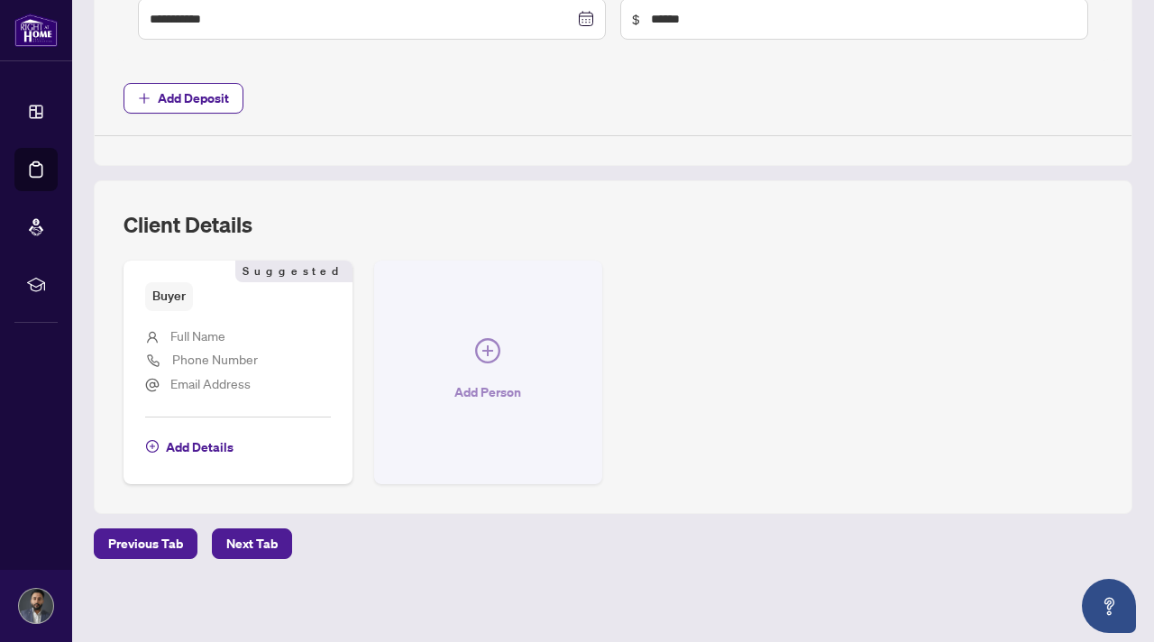
click at [531, 362] on button "Add Person" at bounding box center [488, 372] width 229 height 223
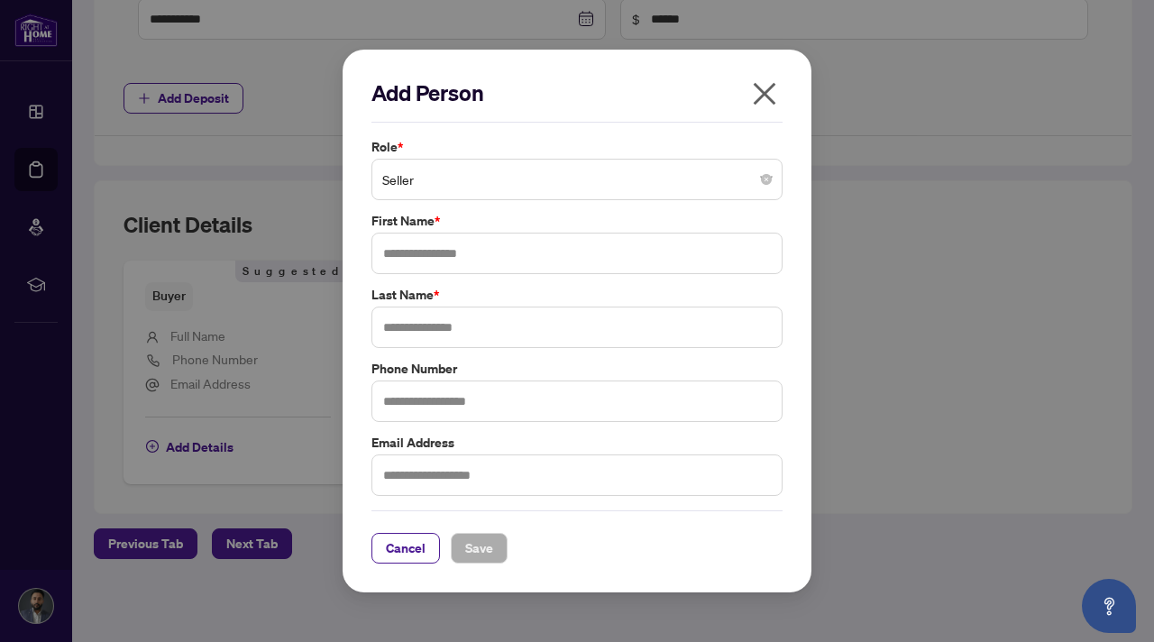
click at [705, 189] on span "Seller" at bounding box center [577, 179] width 390 height 34
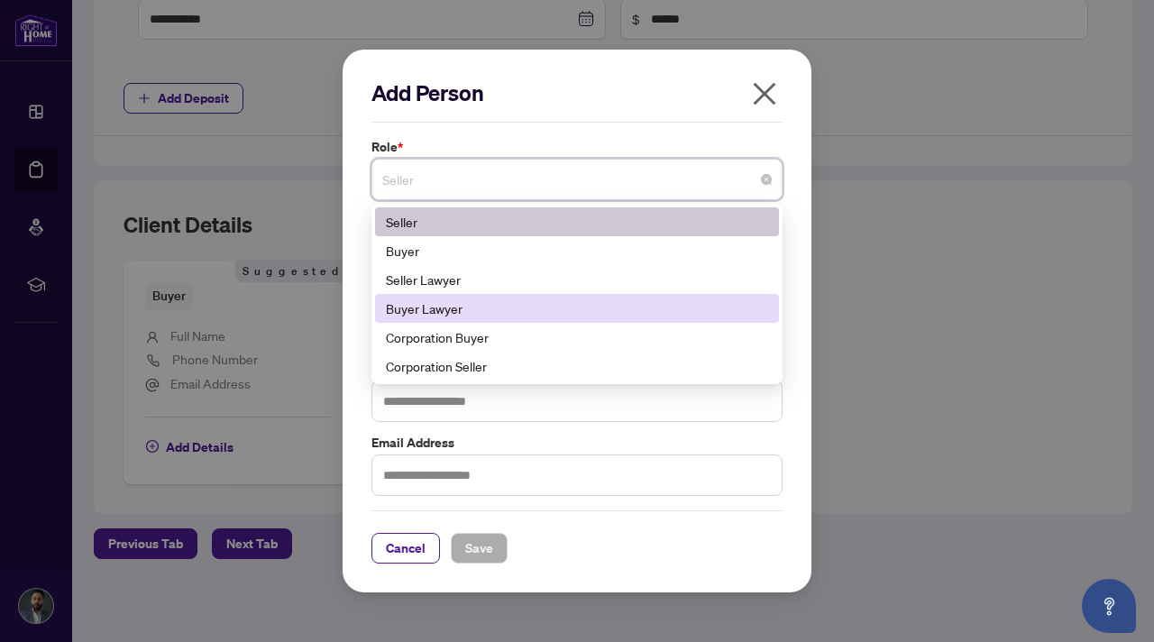
click at [627, 316] on div "Buyer Lawyer" at bounding box center [577, 308] width 382 height 20
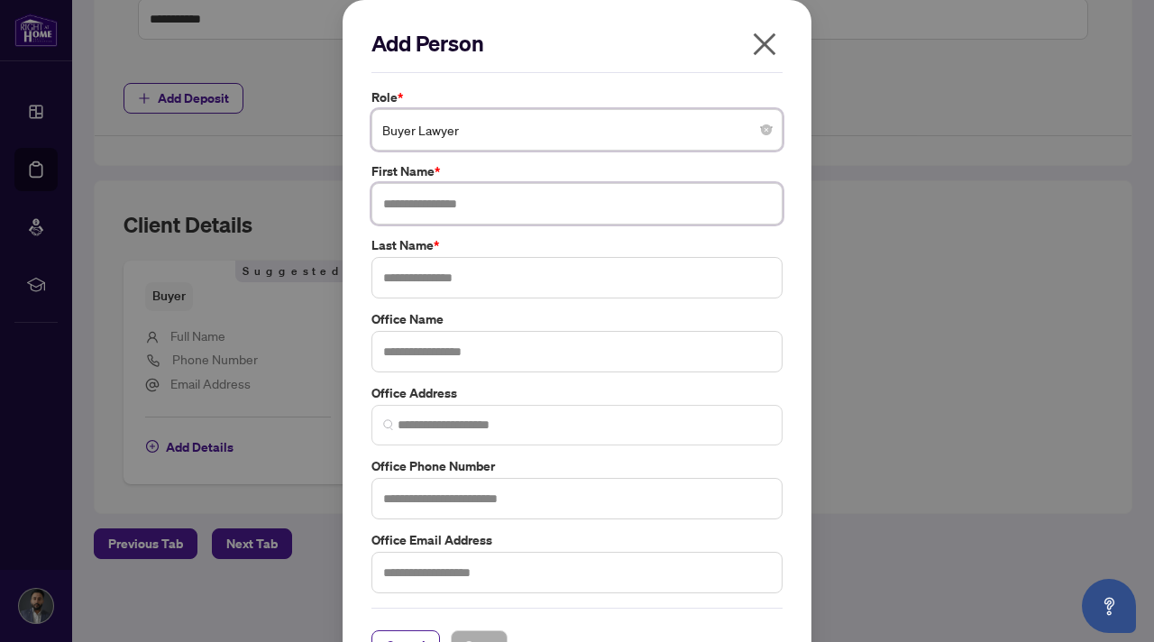
click at [516, 206] on input "text" at bounding box center [576, 203] width 411 height 41
type input "*******"
click at [451, 284] on input "text" at bounding box center [576, 277] width 411 height 41
type input "*****"
click at [436, 355] on input "text" at bounding box center [576, 351] width 411 height 41
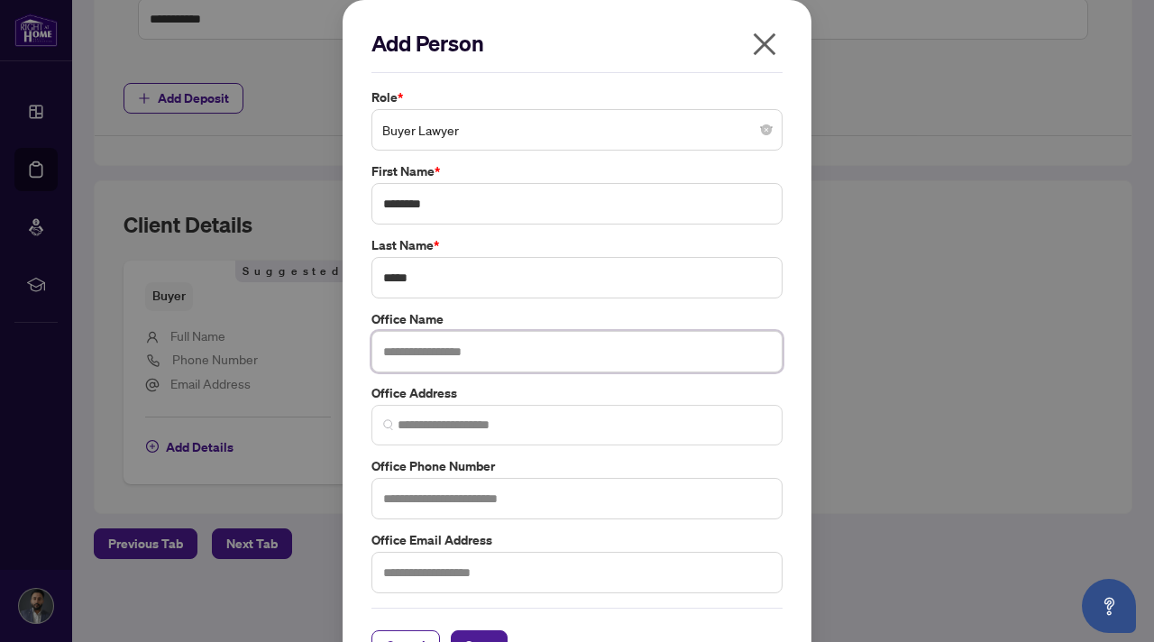
scroll to position [48, 0]
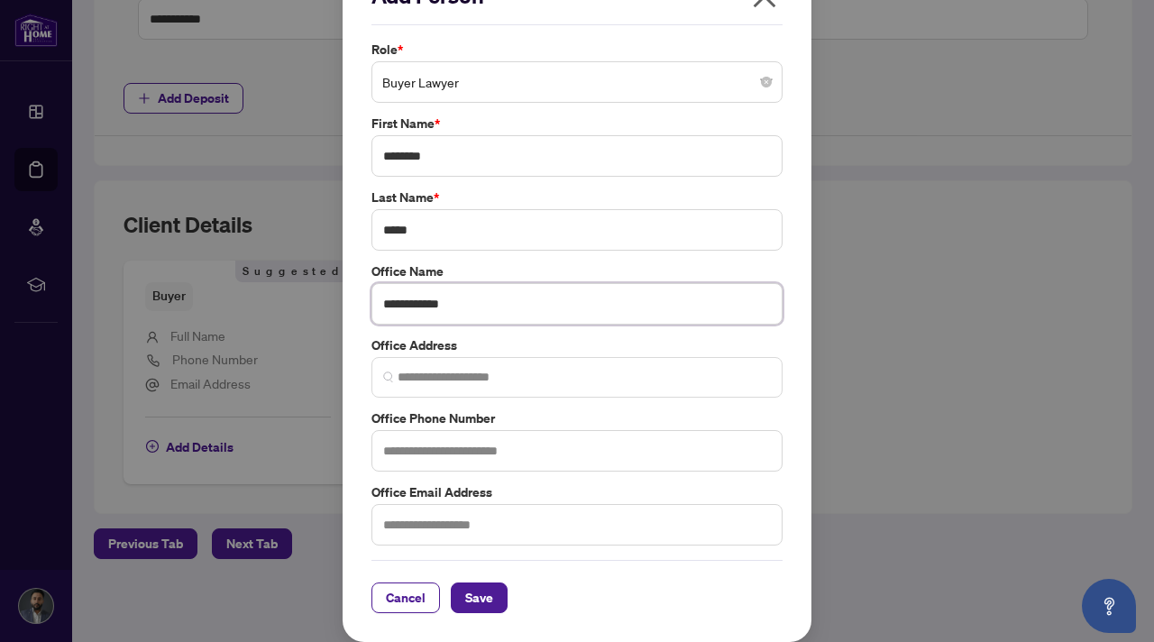
type input "**********"
click at [431, 445] on input "text" at bounding box center [576, 450] width 411 height 41
click at [424, 532] on input "text" at bounding box center [576, 524] width 411 height 41
paste input "**********"
type input "**********"
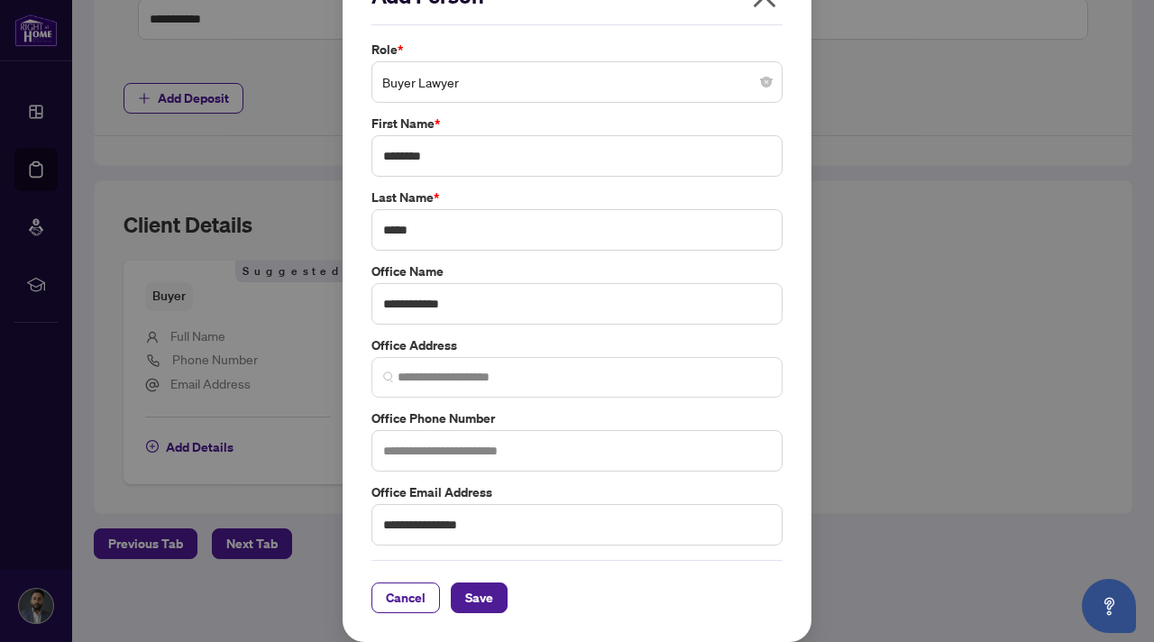
click at [291, 84] on div "**********" at bounding box center [577, 321] width 1154 height 642
click at [445, 457] on input "text" at bounding box center [576, 450] width 411 height 41
paste input "**********"
type input "**********"
click at [476, 598] on span "Save" at bounding box center [479, 597] width 28 height 29
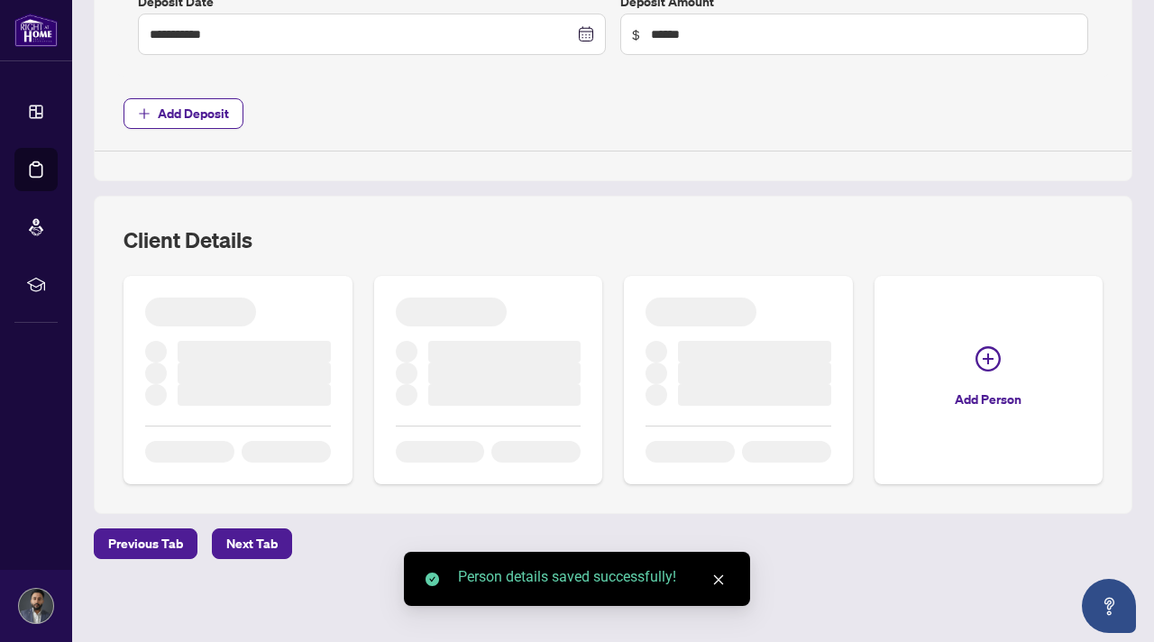
scroll to position [885, 0]
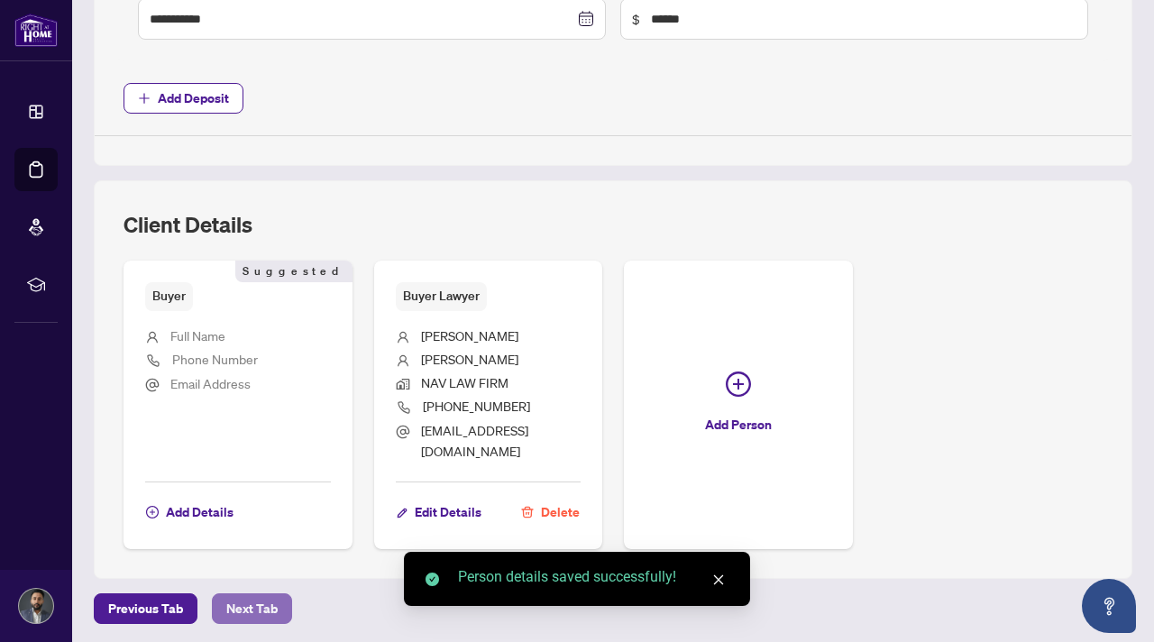
click at [255, 598] on span "Next Tab" at bounding box center [251, 608] width 51 height 29
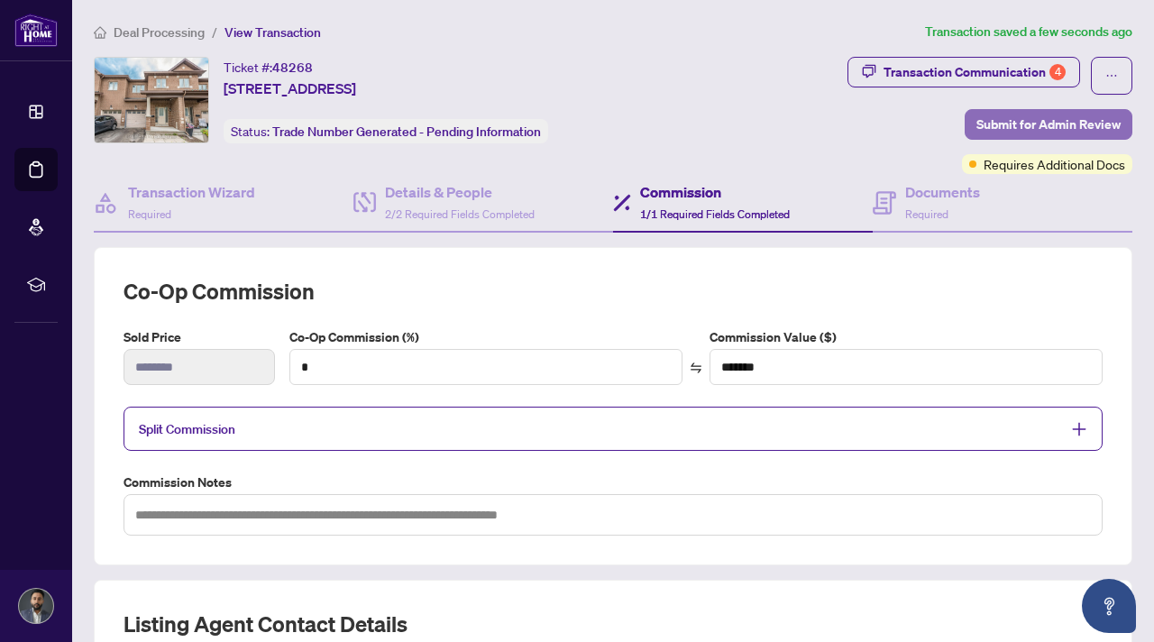
click at [1090, 126] on span "Submit for Admin Review" at bounding box center [1049, 124] width 144 height 29
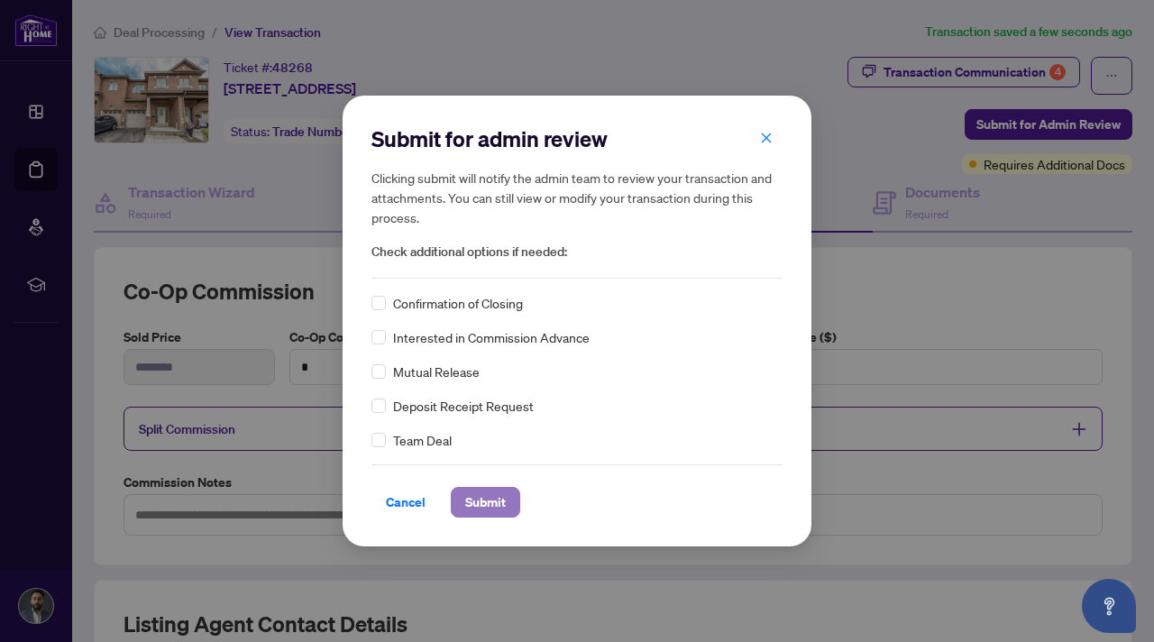
click at [487, 507] on span "Submit" at bounding box center [485, 502] width 41 height 29
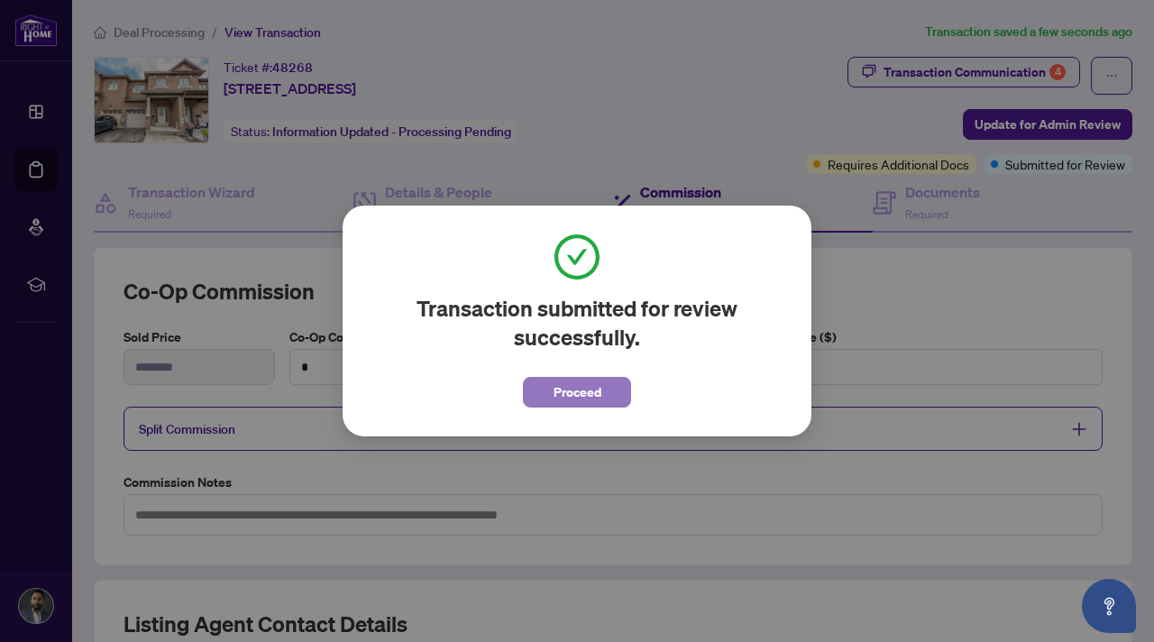
click at [560, 386] on span "Proceed" at bounding box center [578, 392] width 48 height 29
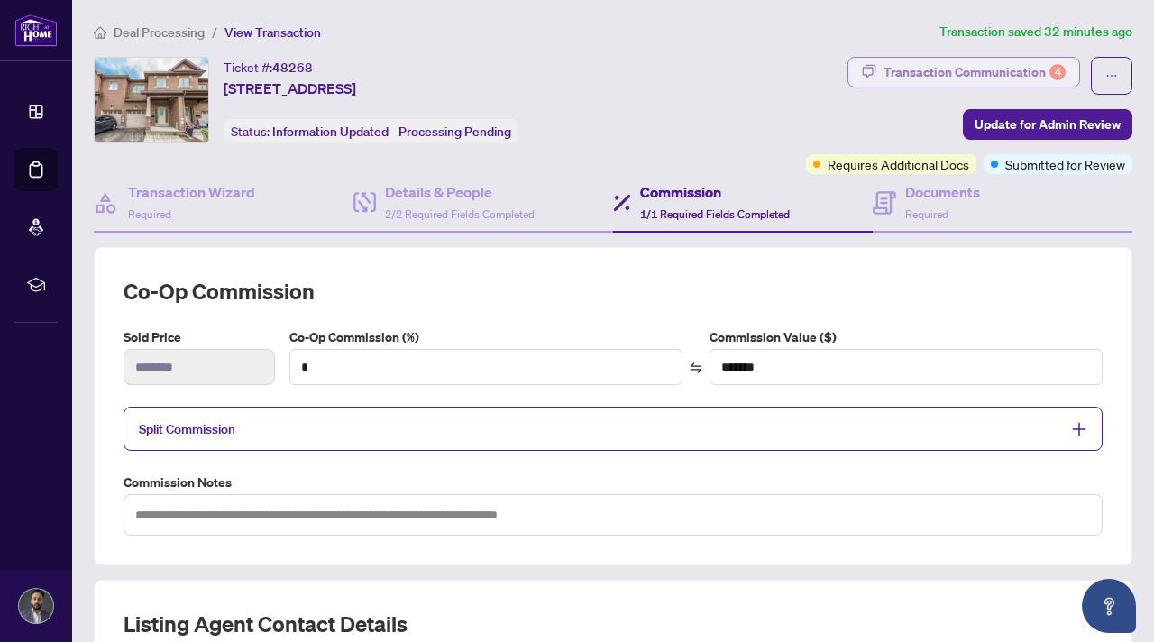
click at [953, 74] on div "Transaction Communication 4" at bounding box center [975, 72] width 182 height 29
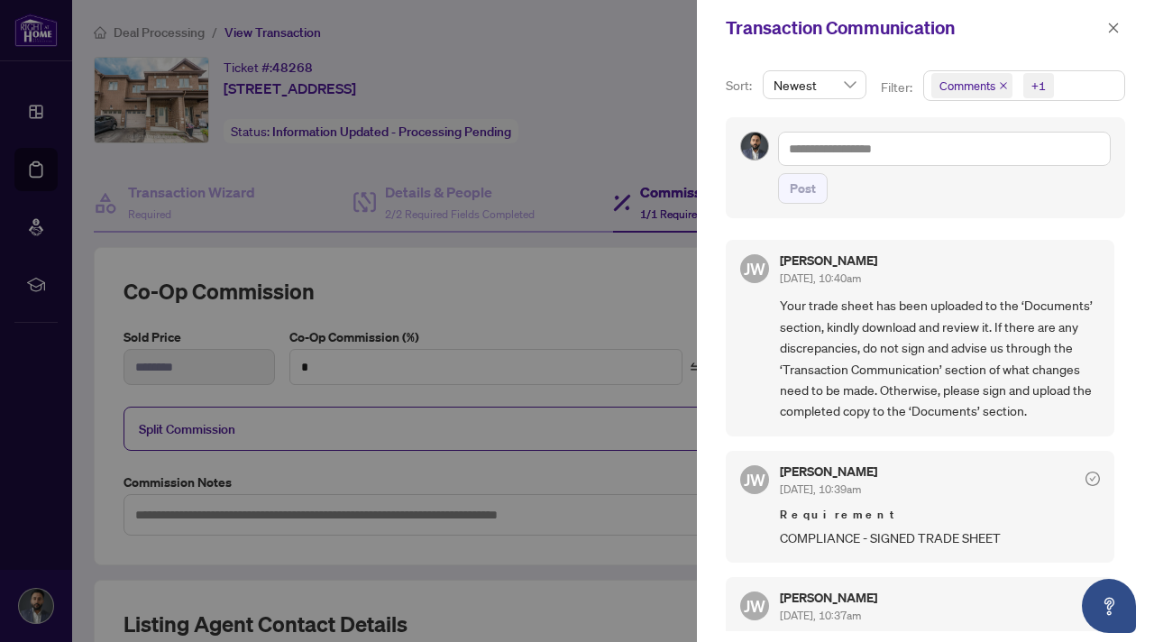
click at [518, 37] on div at bounding box center [577, 321] width 1154 height 642
click at [575, 140] on div at bounding box center [577, 321] width 1154 height 642
click at [1132, 23] on div "Transaction Communication" at bounding box center [925, 28] width 457 height 56
click at [1114, 30] on icon "close" at bounding box center [1113, 28] width 13 height 13
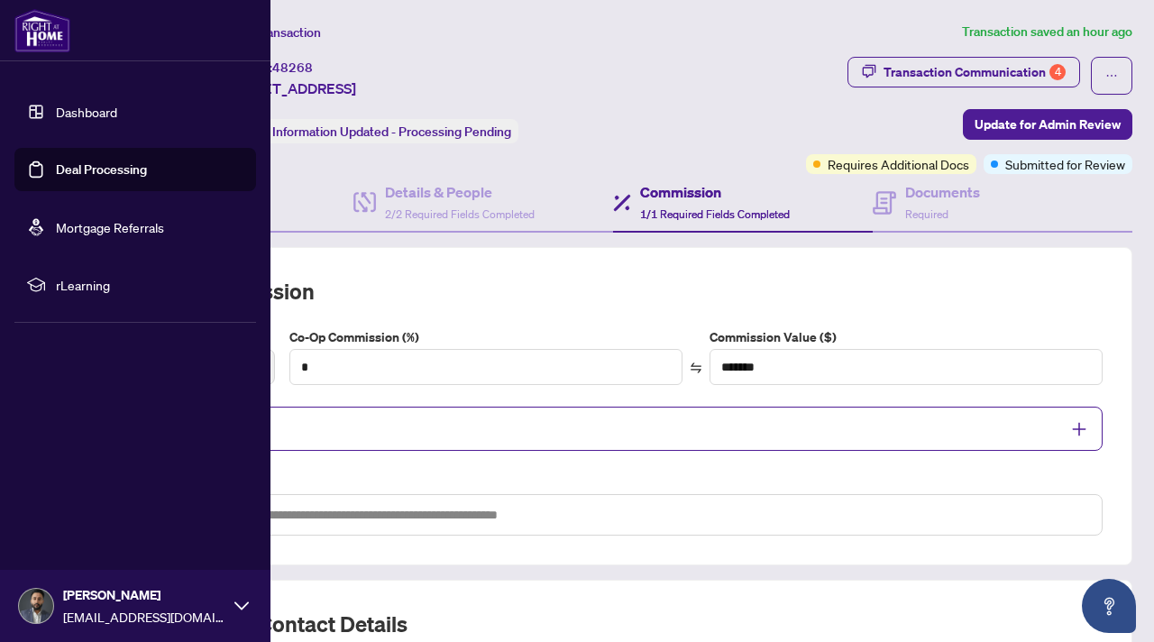
click at [117, 161] on link "Deal Processing" at bounding box center [101, 169] width 91 height 16
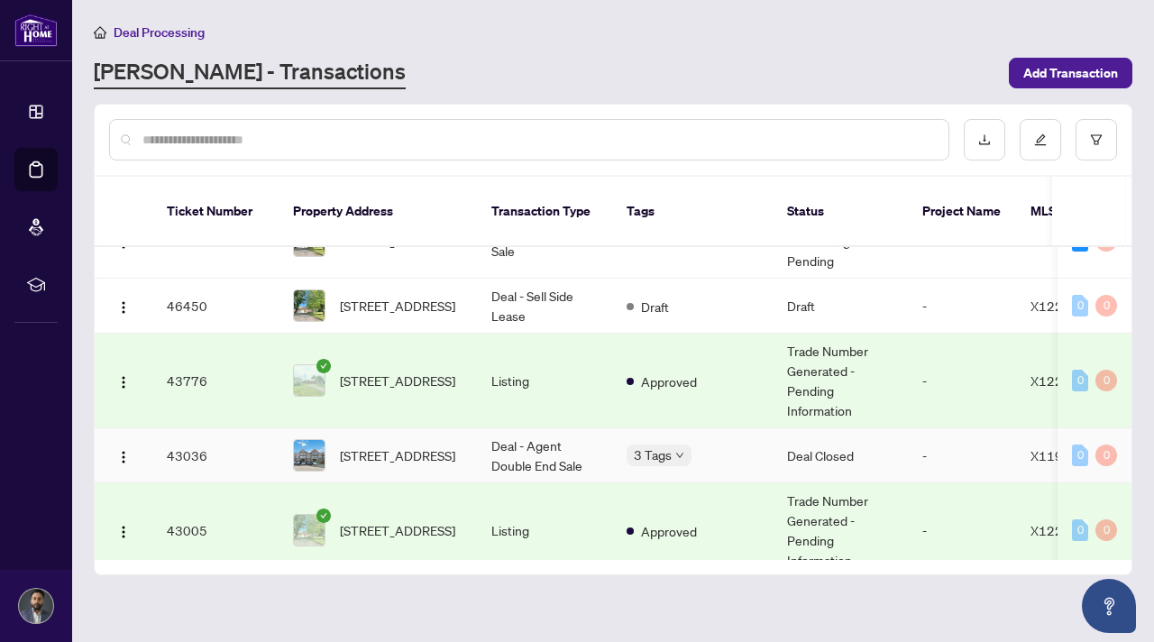
scroll to position [140, 0]
click at [482, 440] on td "Deal - Agent Double End Sale" at bounding box center [544, 453] width 135 height 55
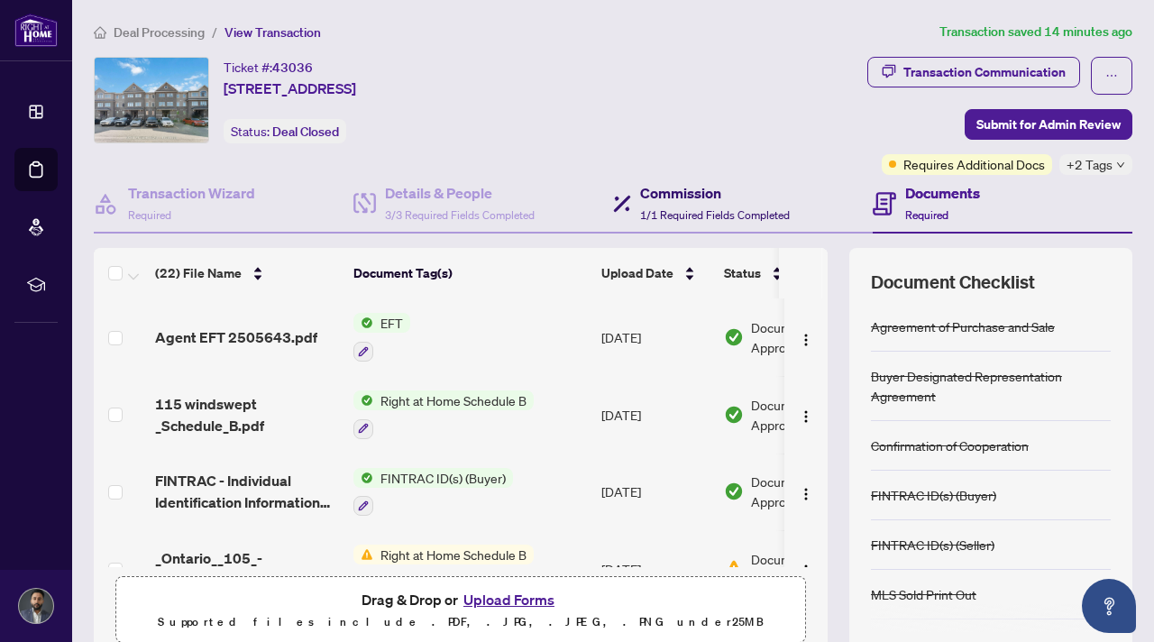
click at [656, 203] on div "Commission 1/1 Required Fields Completed" at bounding box center [715, 203] width 150 height 42
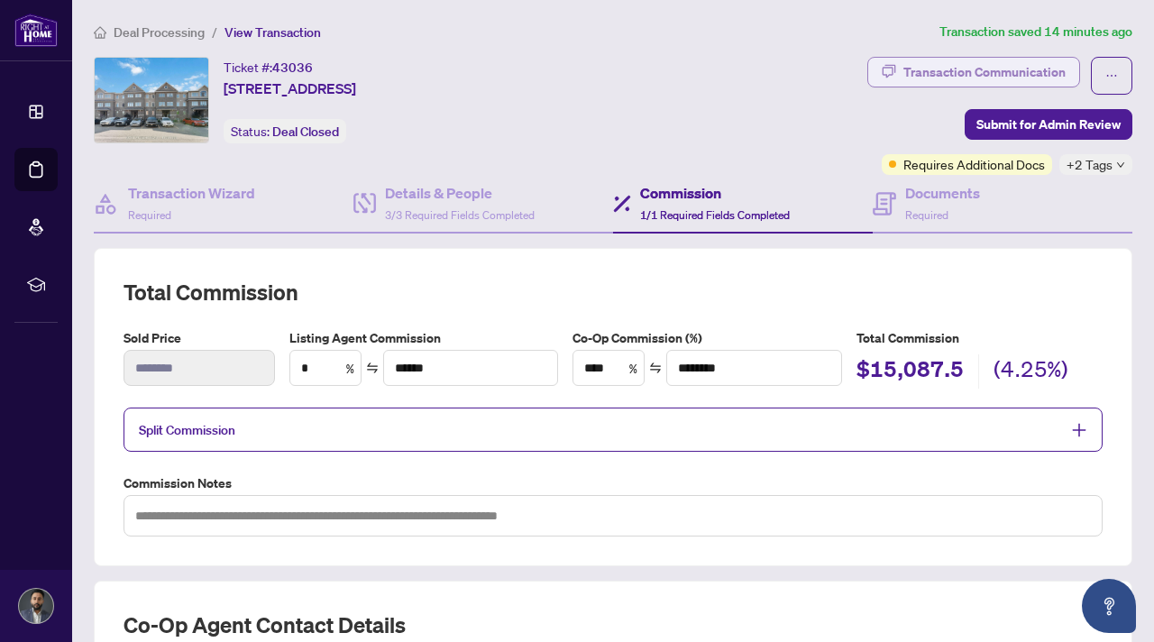
click at [964, 78] on div "Transaction Communication" at bounding box center [984, 72] width 162 height 29
type textarea "**********"
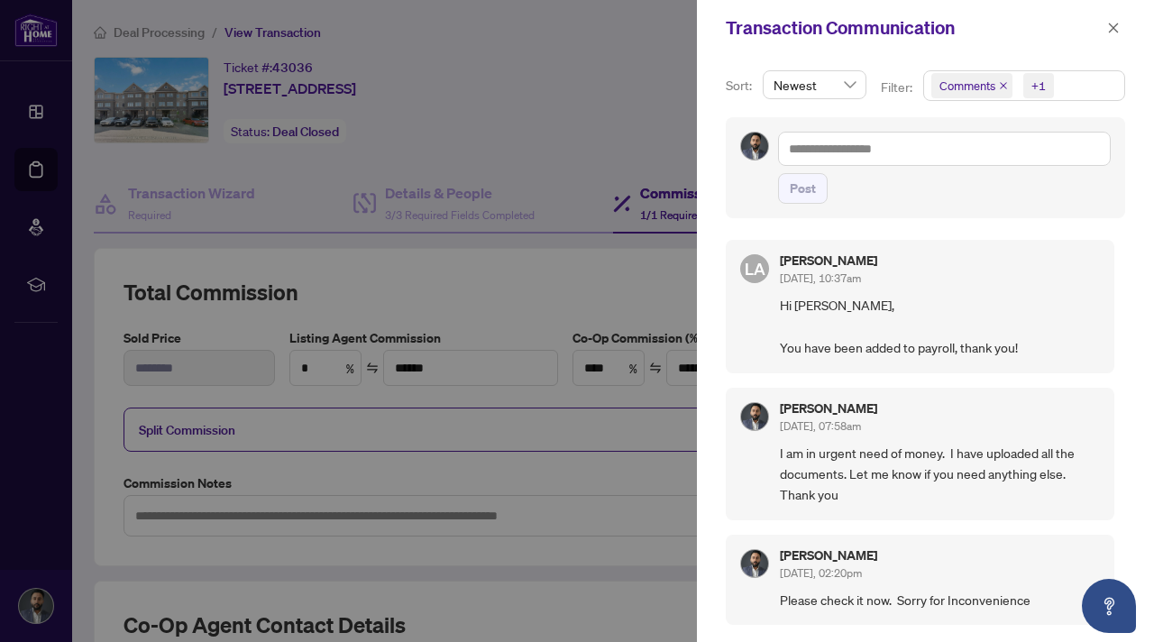
click at [587, 142] on div at bounding box center [577, 321] width 1154 height 642
click at [1113, 28] on icon "close" at bounding box center [1114, 28] width 10 height 10
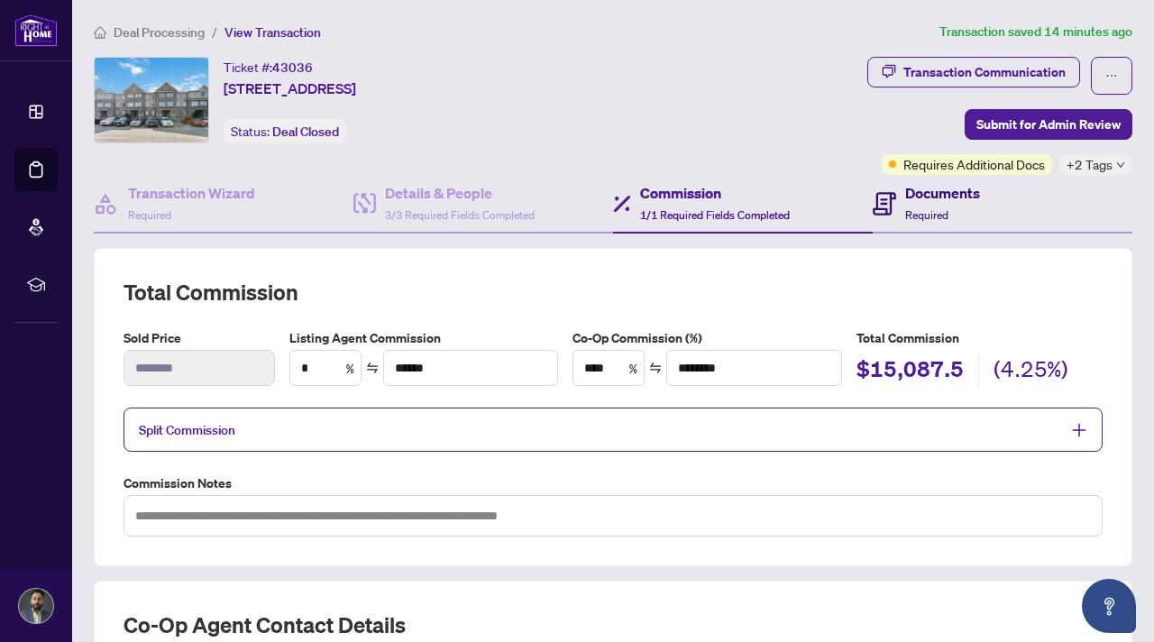
click at [922, 208] on span "Required" at bounding box center [926, 215] width 43 height 14
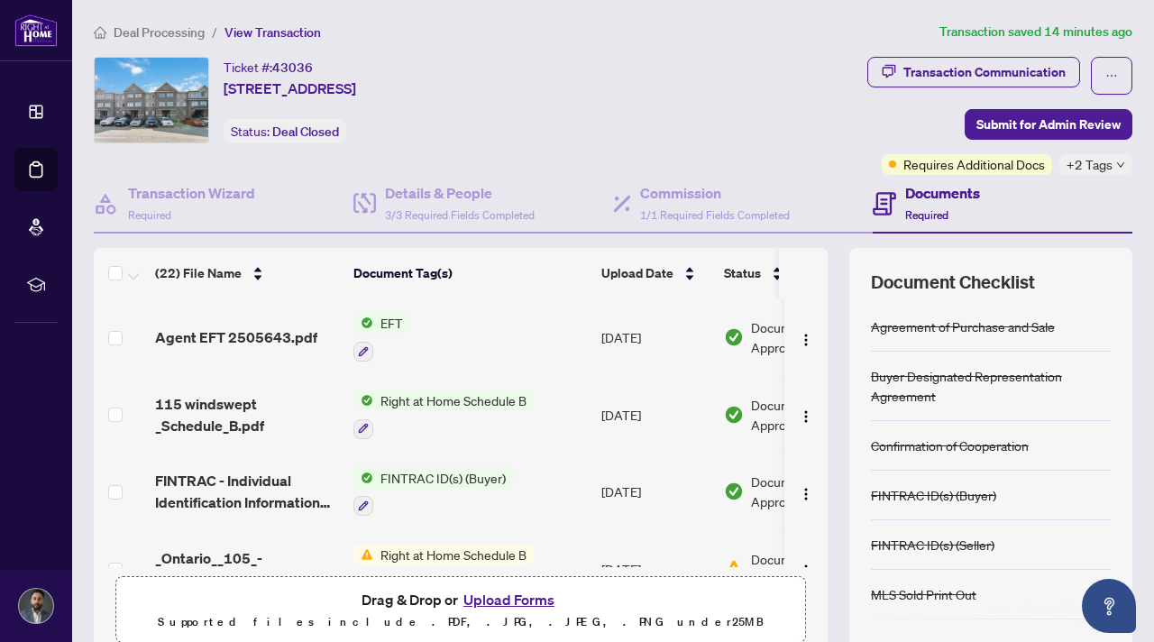
click at [234, 335] on span "Agent EFT 2505643.pdf" at bounding box center [236, 337] width 162 height 22
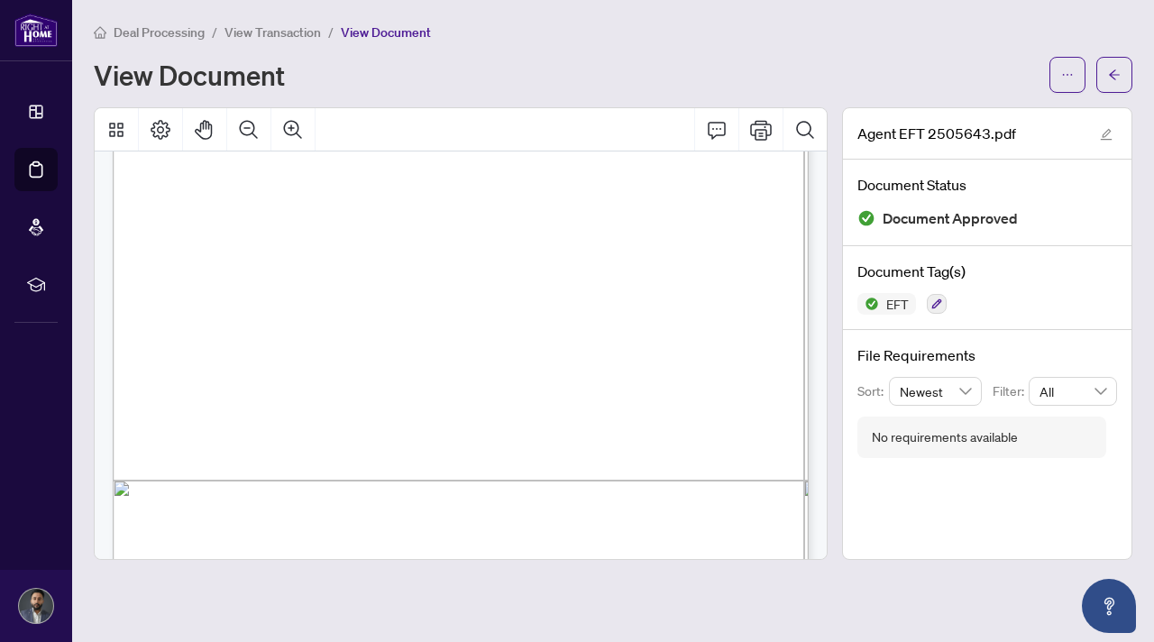
scroll to position [381, 0]
